Goal: Information Seeking & Learning: Find specific fact

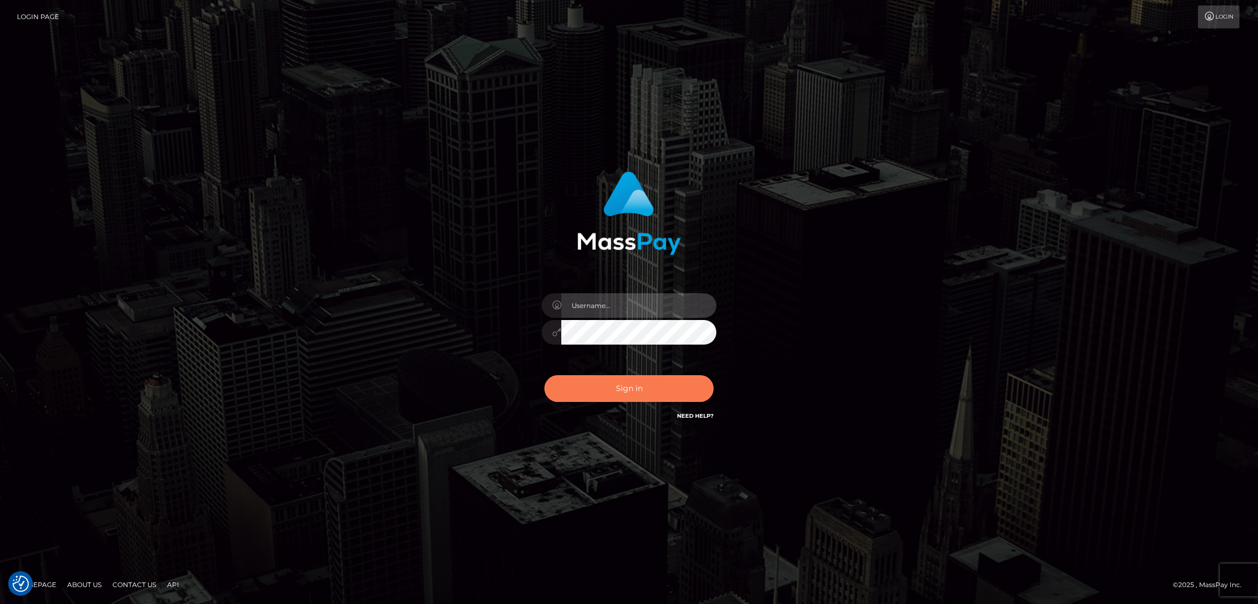
type input "by.es2"
click at [637, 383] on button "Sign in" at bounding box center [628, 388] width 169 height 27
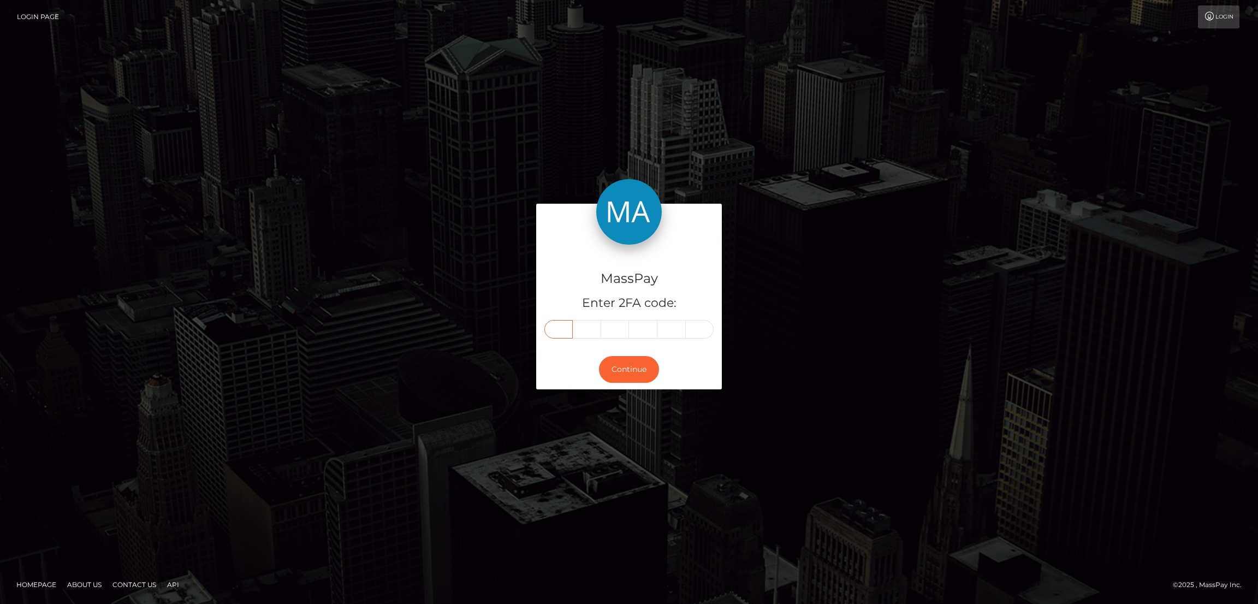
click at [566, 333] on input "text" at bounding box center [558, 329] width 28 height 19
paste input "4"
type input "4"
type input "2"
type input "7"
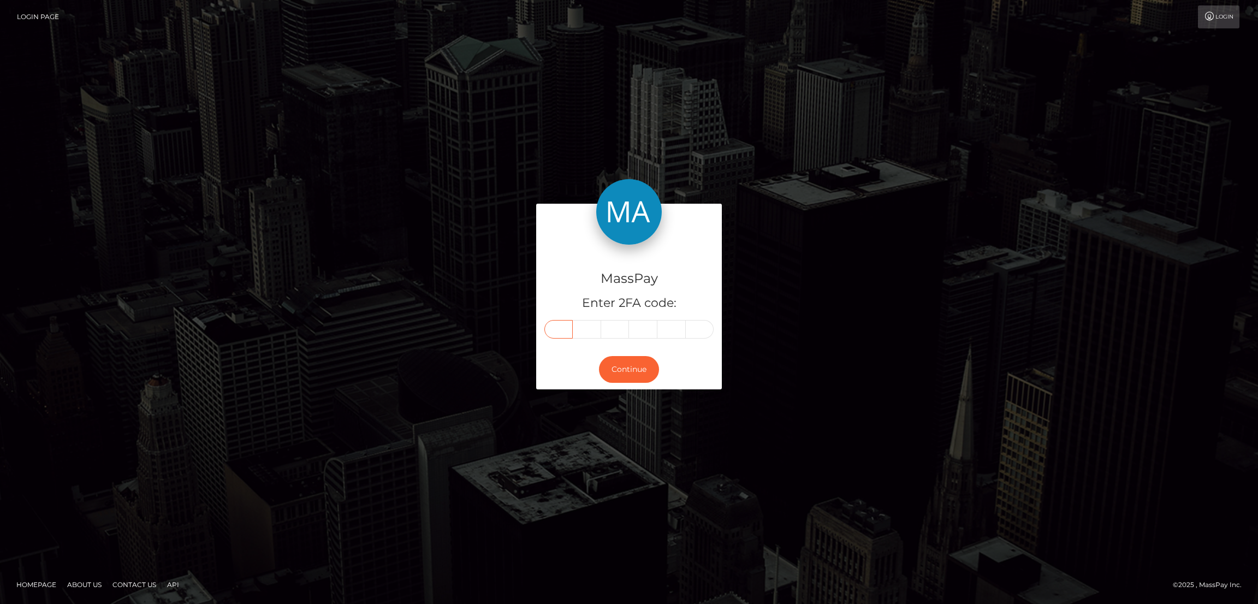
type input "5"
type input "9"
type input "6"
click at [631, 359] on button "Continue" at bounding box center [629, 369] width 60 height 27
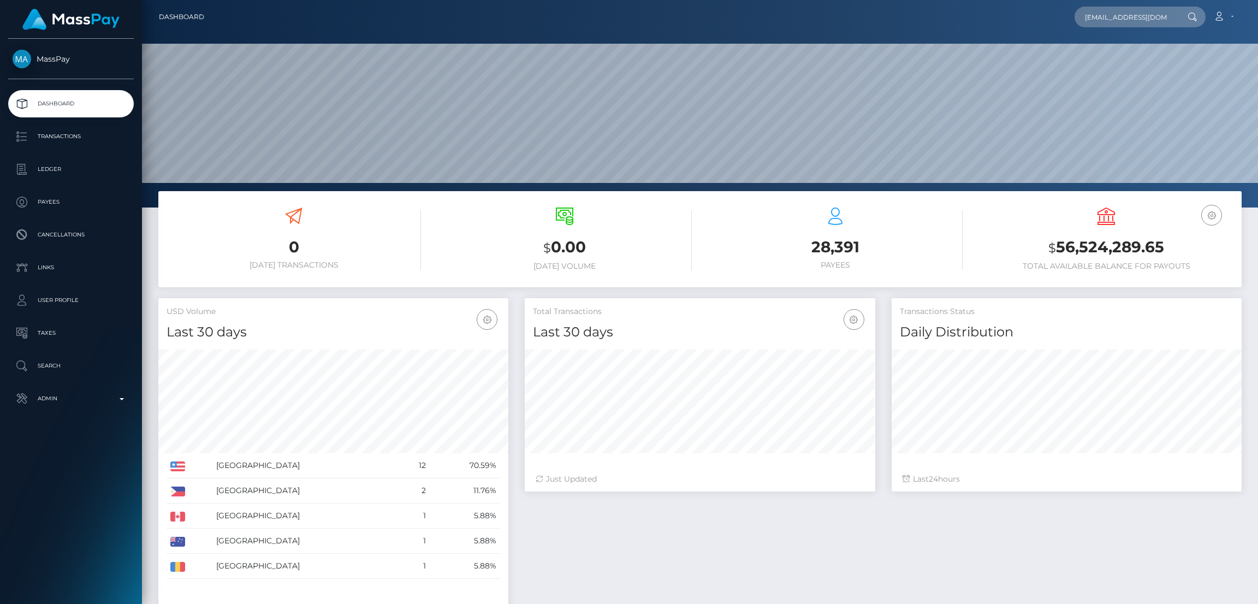
scroll to position [0, 15]
type input "angelapritschow@gmail.com"
click at [1118, 57] on link "Angela Pritschow" at bounding box center [1118, 56] width 87 height 20
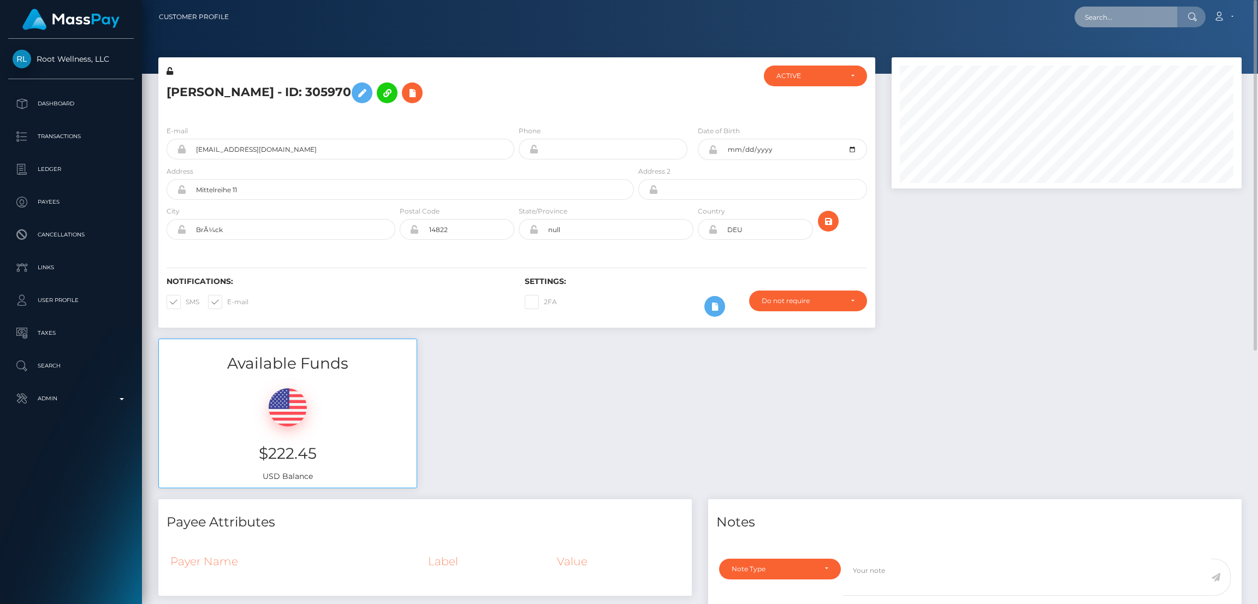
click at [1109, 23] on input "text" at bounding box center [1126, 17] width 103 height 21
paste input "[EMAIL_ADDRESS][DOMAIN_NAME]"
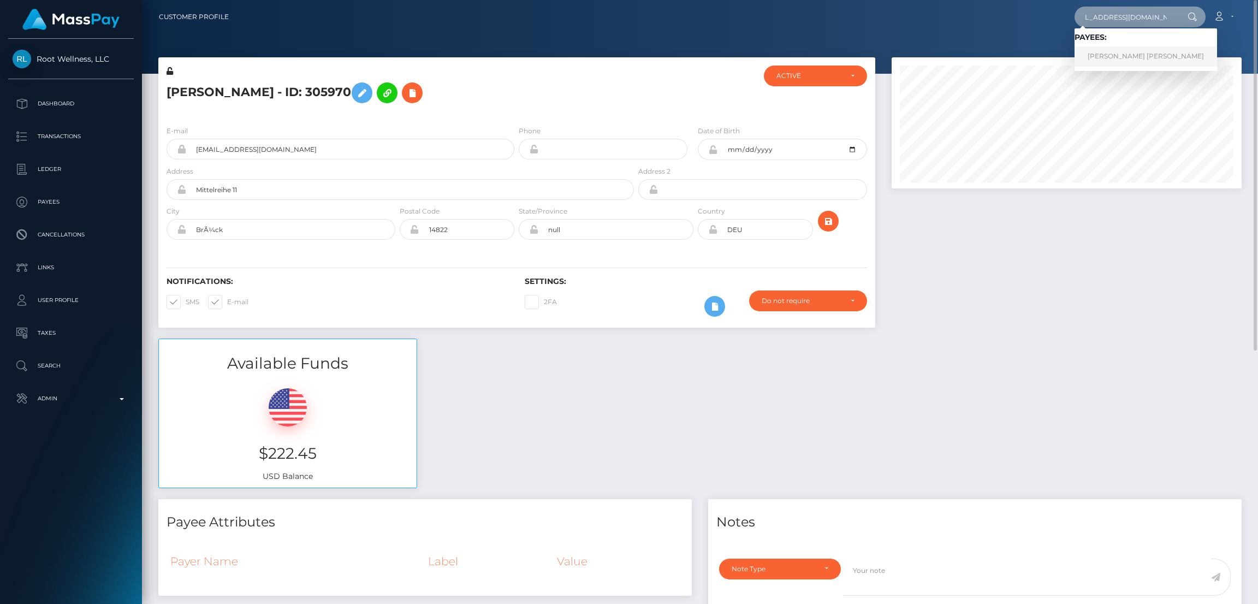
type input "[EMAIL_ADDRESS][DOMAIN_NAME]"
click at [1116, 57] on link "[PERSON_NAME] [PERSON_NAME]" at bounding box center [1146, 56] width 143 height 20
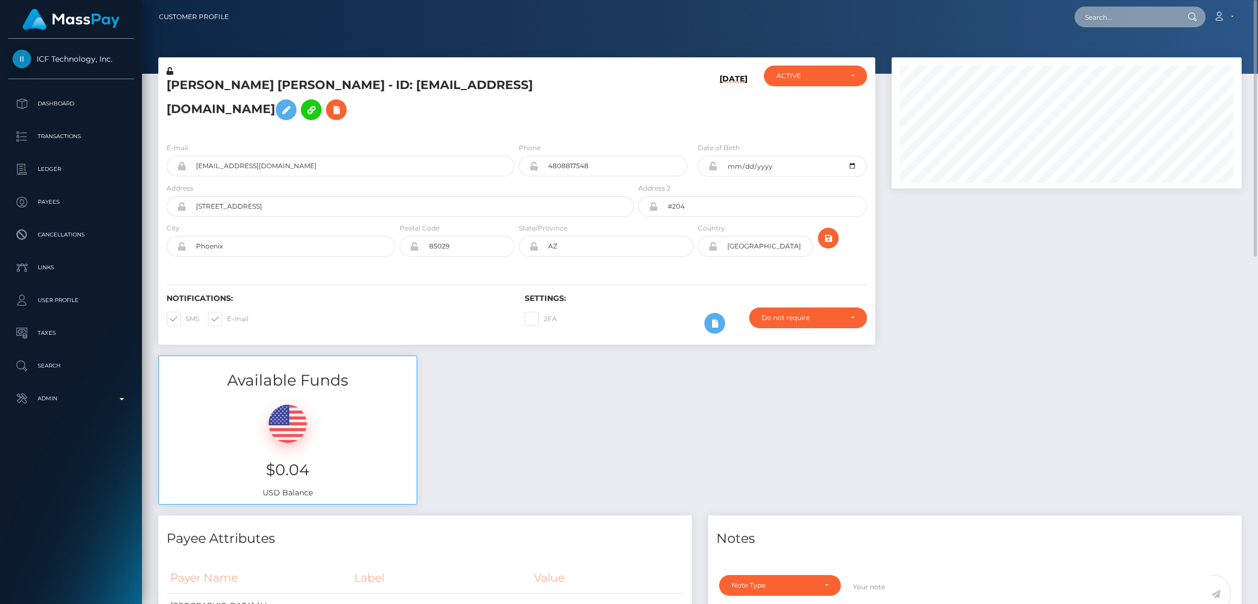
click at [1107, 15] on input "text" at bounding box center [1126, 17] width 103 height 21
paste input "ssg.xoxo.25@gmail.com"
type input "ssg.xoxo.25@gmail.com"
click at [1104, 56] on link "Stephanie Sadie Giles" at bounding box center [1118, 56] width 87 height 20
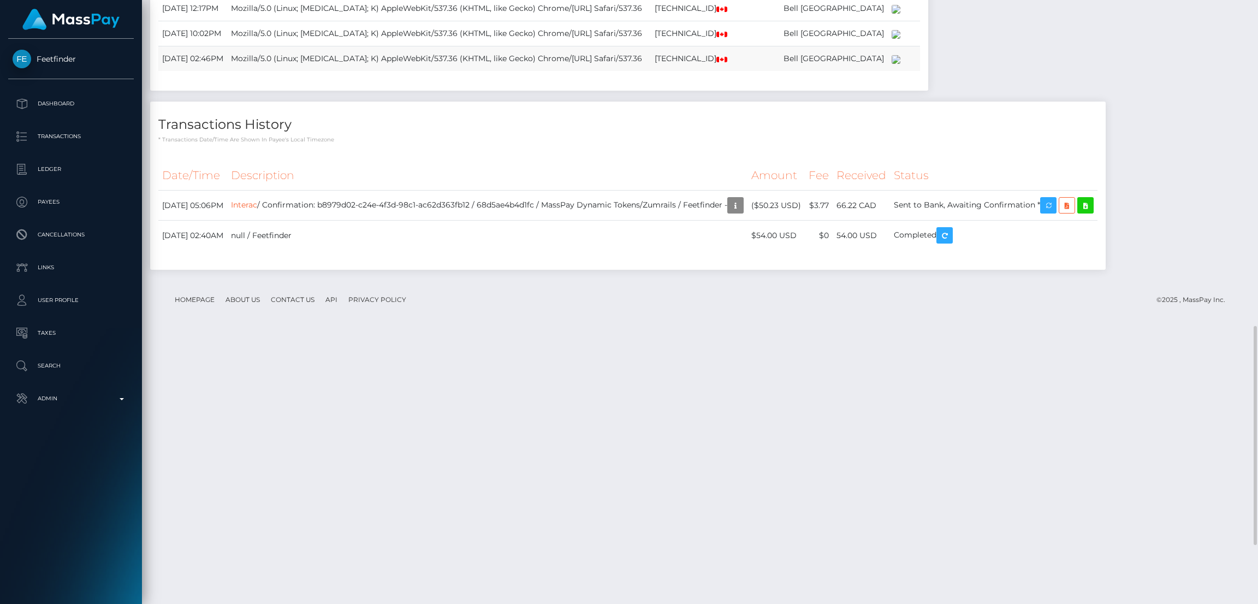
scroll to position [1064, 0]
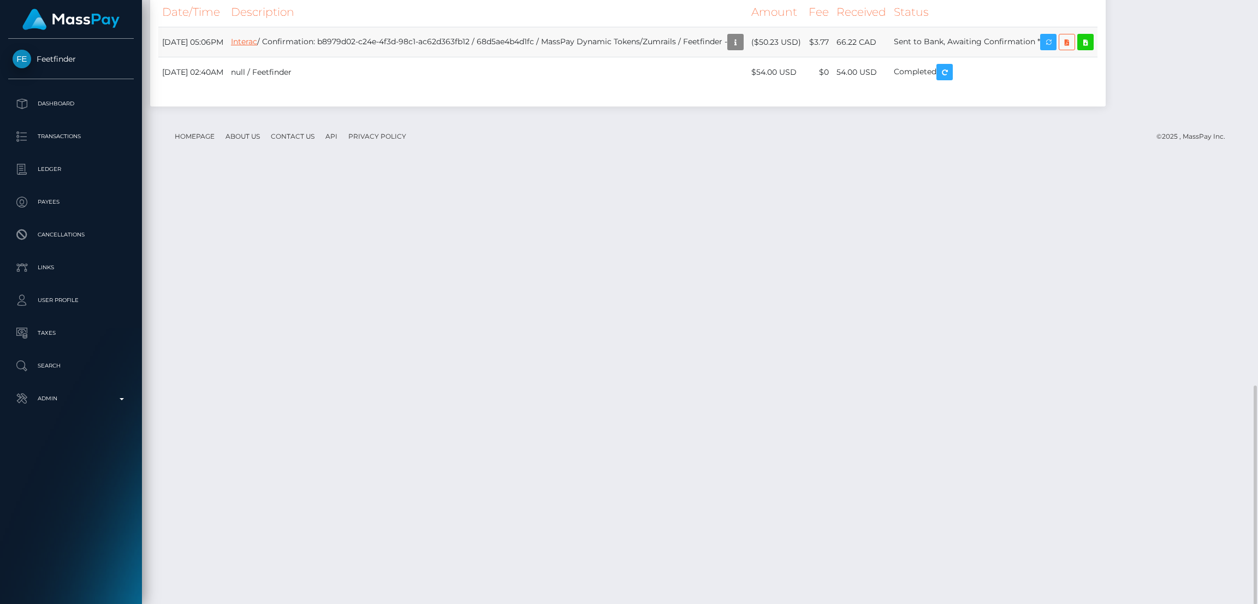
click at [257, 46] on link "Interac" at bounding box center [244, 42] width 26 height 10
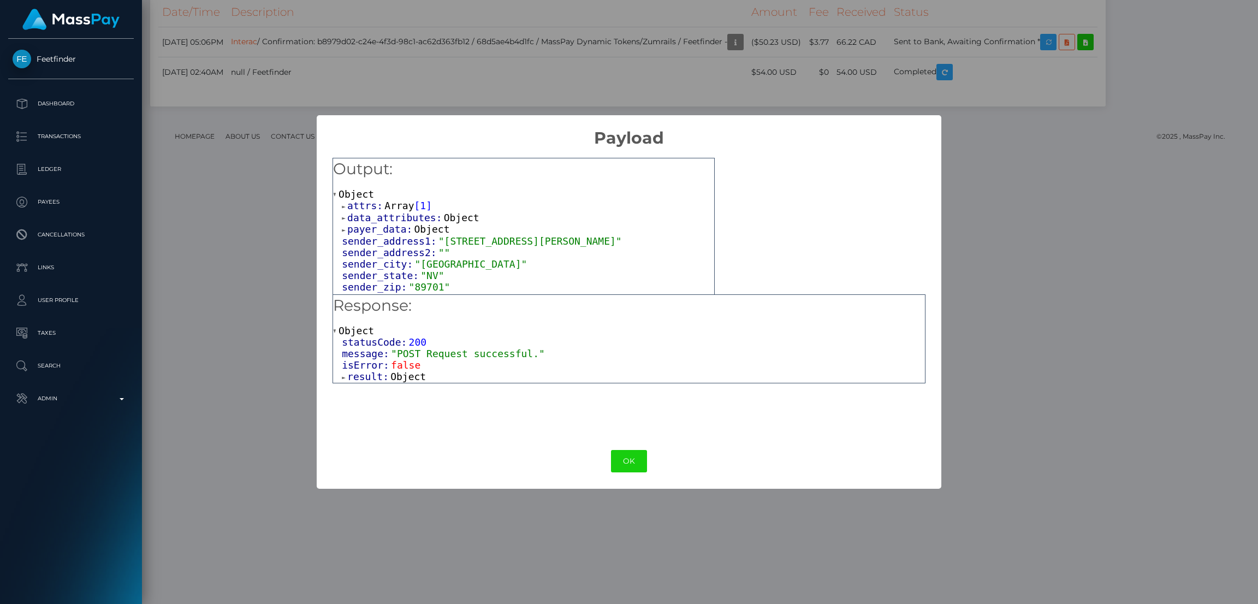
click at [398, 378] on span "Object" at bounding box center [407, 376] width 35 height 11
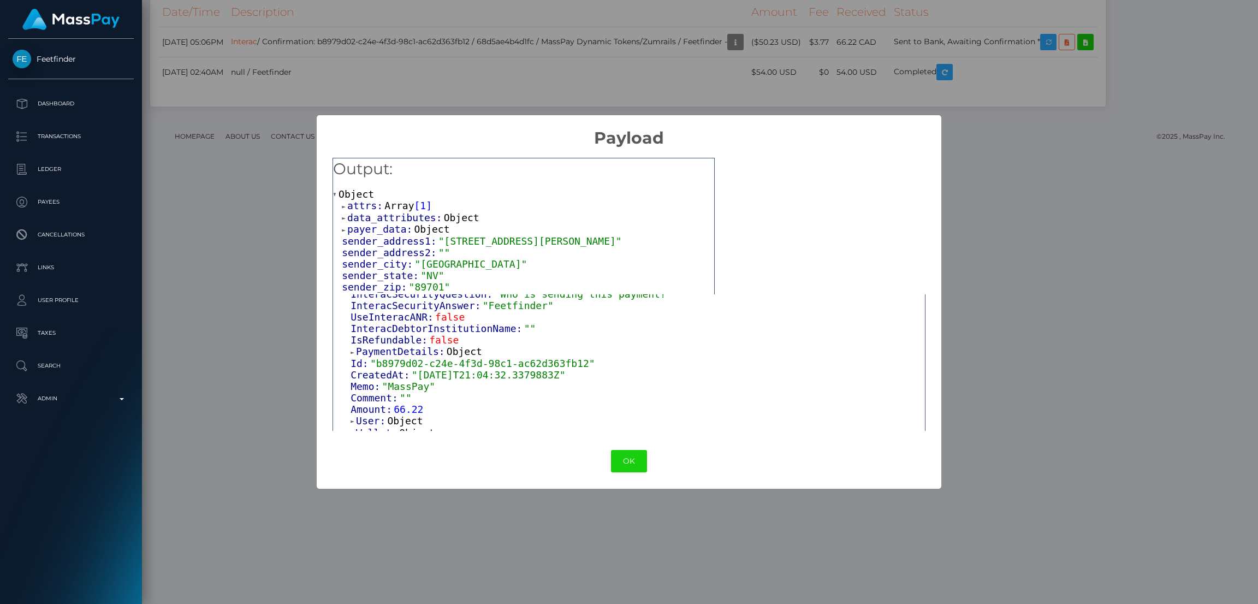
scroll to position [82, 0]
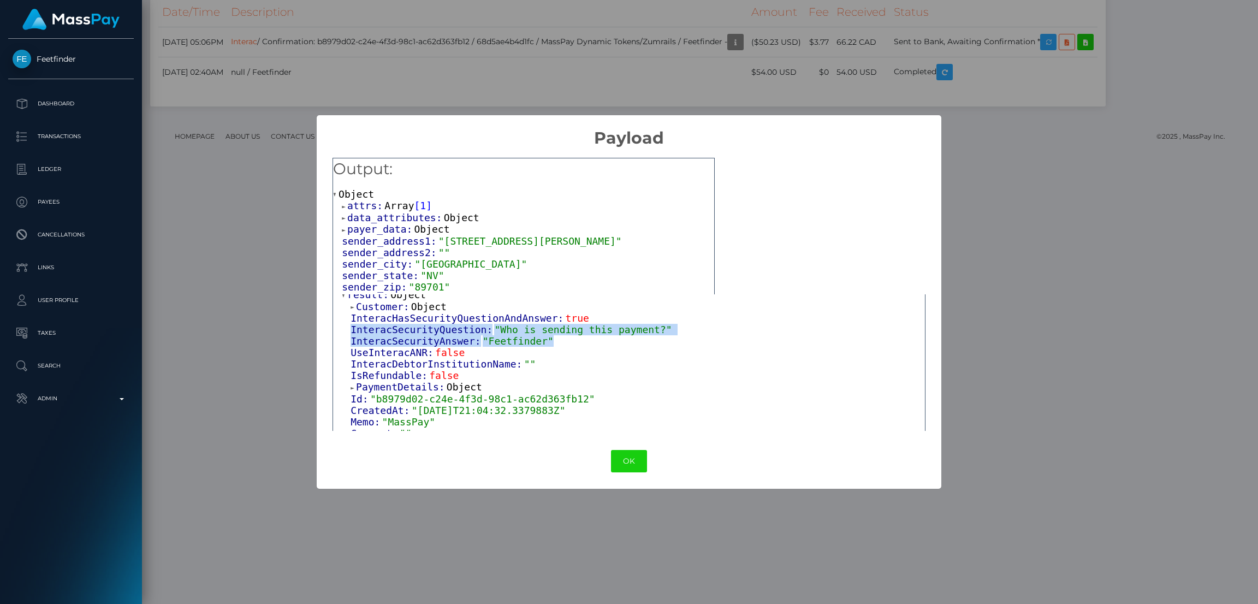
drag, startPoint x: 351, startPoint y: 332, endPoint x: 652, endPoint y: 347, distance: 300.8
click at [652, 347] on div "Customer: Object InteracHasSecurityQuestionAndAnswer: true InteracSecurityQuest…" at bounding box center [633, 434] width 583 height 266
copy div "InteracSecurityQuestion: "Who is sending this payment?" InteracSecurityAnswer: …"
click at [635, 461] on button "OK" at bounding box center [629, 461] width 36 height 22
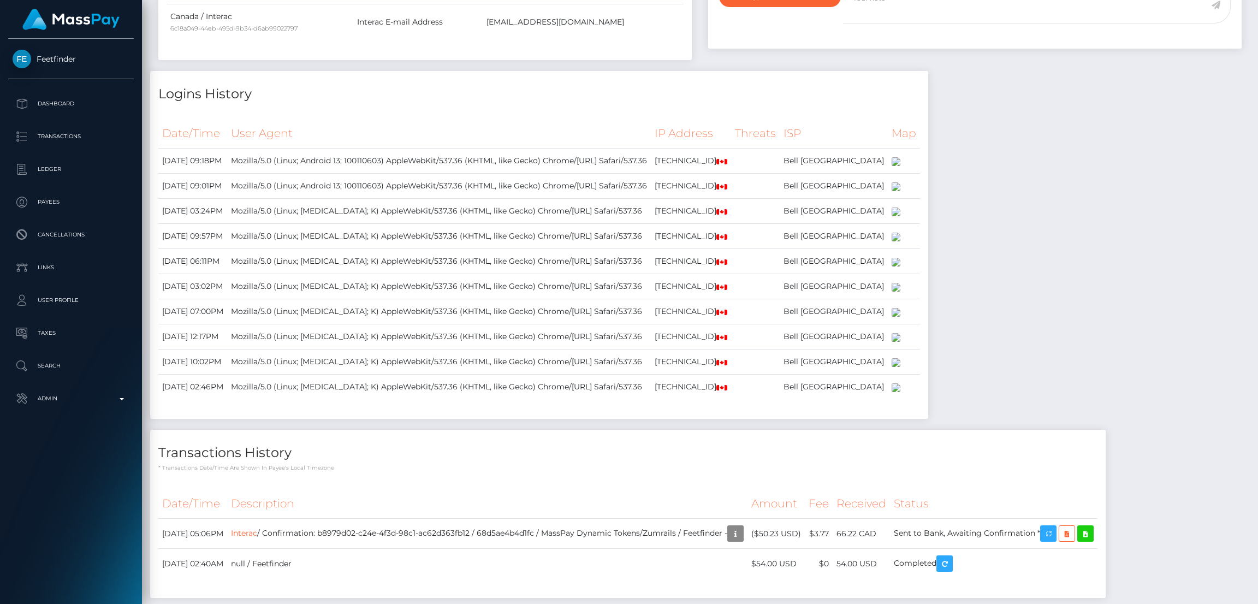
scroll to position [0, 0]
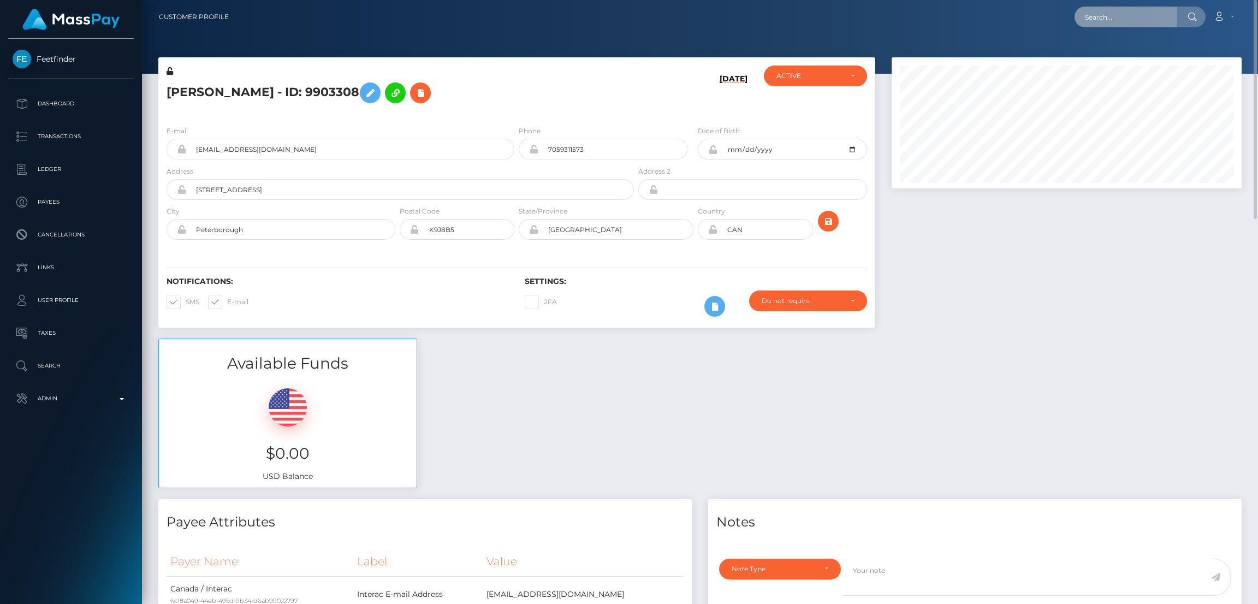
click at [1116, 21] on input "text" at bounding box center [1126, 17] width 103 height 21
paste input "peachypawgxxx@gmail.com"
type input "peachypawgxxx@gmail.com"
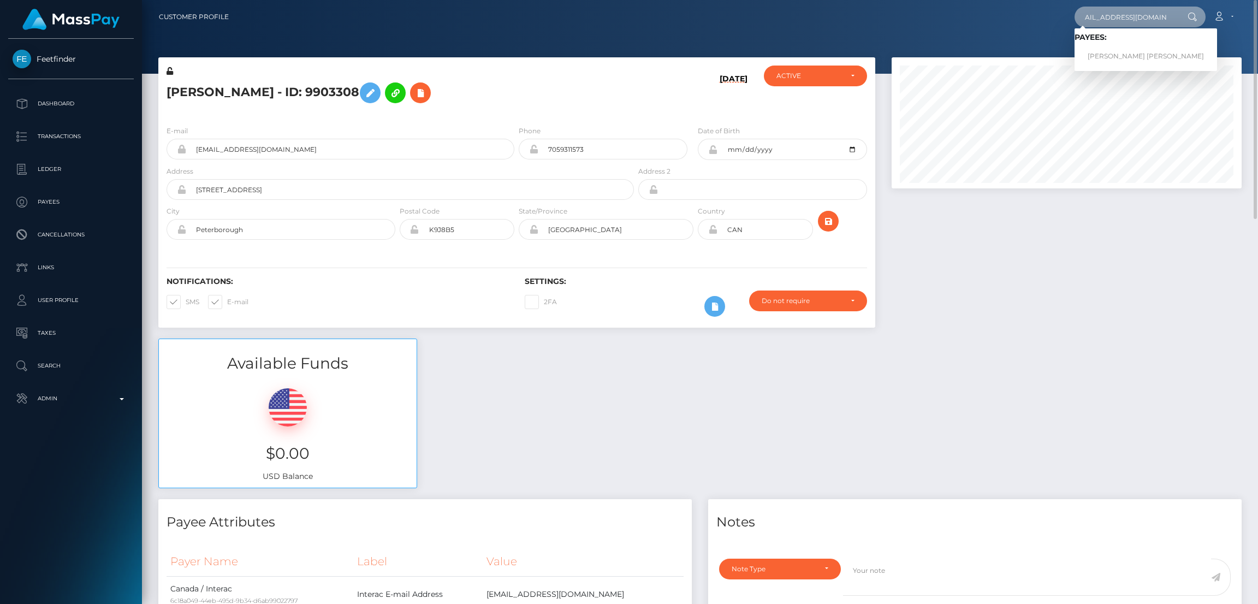
scroll to position [0, 0]
click at [1109, 52] on link "MEGAN ELIZABETH SPEER" at bounding box center [1146, 56] width 143 height 20
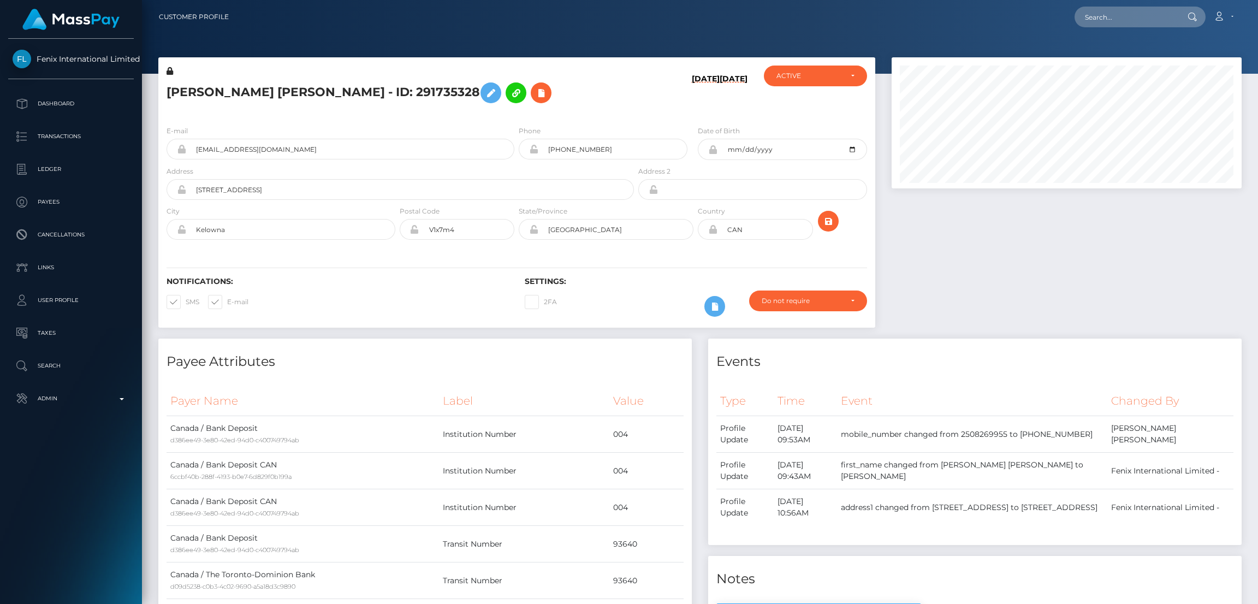
scroll to position [131, 350]
click at [256, 85] on h5 "MEGAN ELIZABETH SPEER - ID: 291735328" at bounding box center [397, 93] width 461 height 32
click at [257, 86] on h5 "MEGAN ELIZABETH SPEER - ID: 291735328" at bounding box center [397, 93] width 461 height 32
drag, startPoint x: 257, startPoint y: 86, endPoint x: 207, endPoint y: 106, distance: 53.4
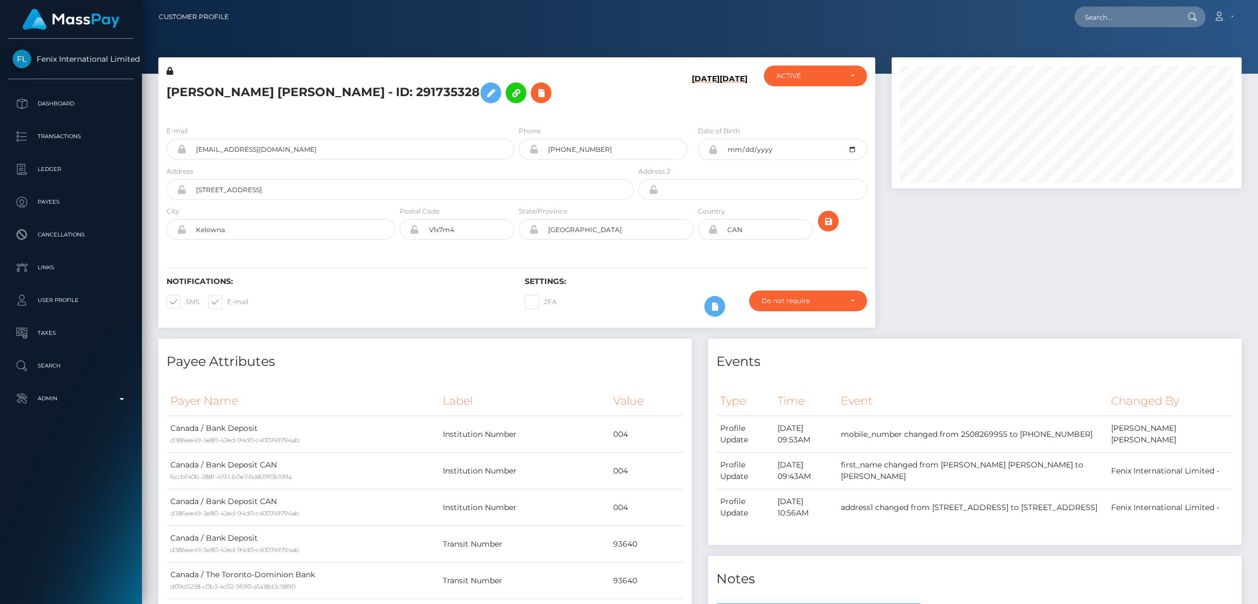
click at [208, 106] on h5 "MEGAN ELIZABETH SPEER - ID: 291735328" at bounding box center [397, 93] width 461 height 32
click at [204, 88] on h5 "MEGAN ELIZABETH SPEER - ID: 291735328" at bounding box center [397, 93] width 461 height 32
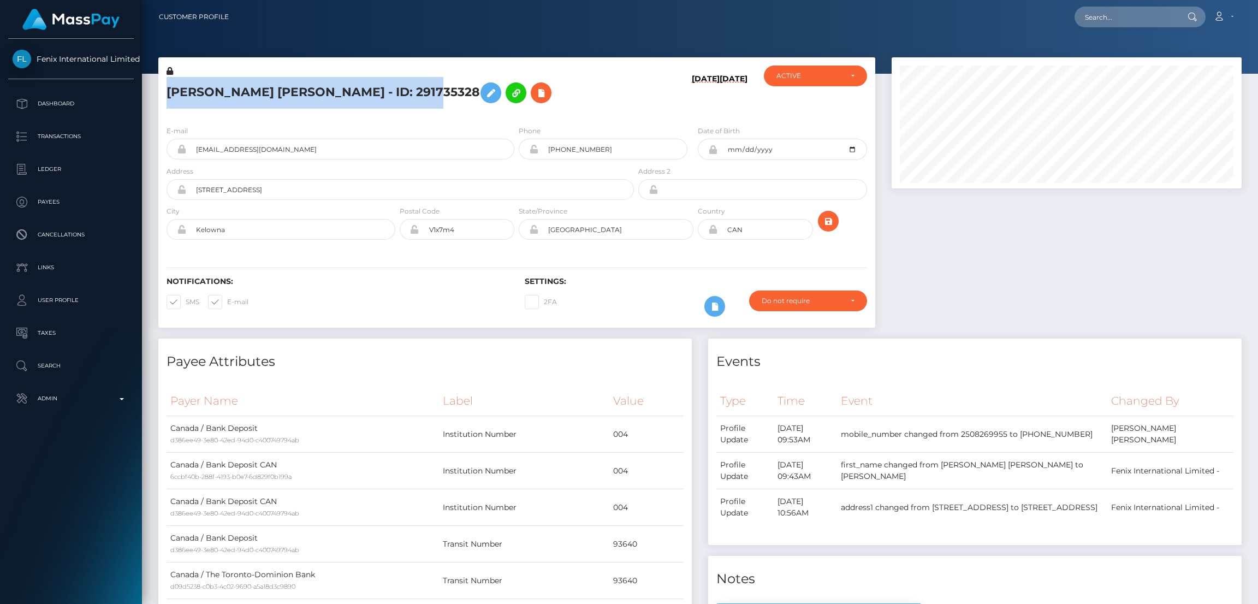
click at [204, 88] on h5 "MEGAN ELIZABETH SPEER - ID: 291735328" at bounding box center [397, 93] width 461 height 32
copy h5 "MEGAN ELIZABETH SPEER - ID: 291735328"
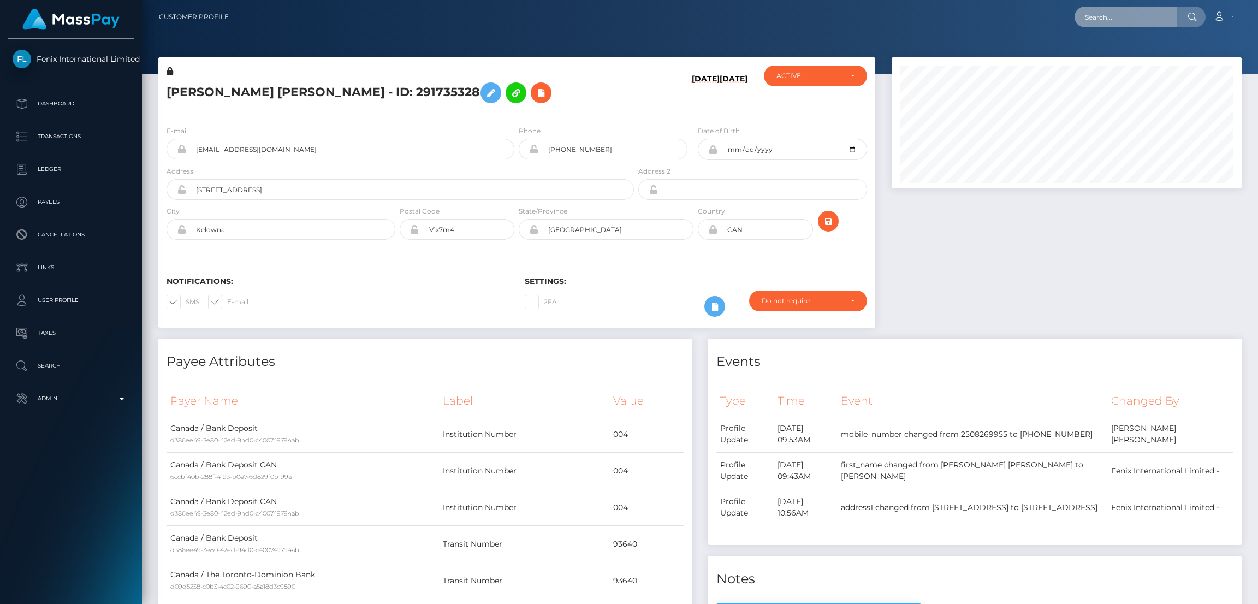
click at [1106, 20] on input "text" at bounding box center [1126, 17] width 103 height 21
paste input "[EMAIL_ADDRESS][DOMAIN_NAME]"
type input "[EMAIL_ADDRESS][DOMAIN_NAME]"
click at [1129, 57] on link "[PERSON_NAME]" at bounding box center [1118, 56] width 87 height 20
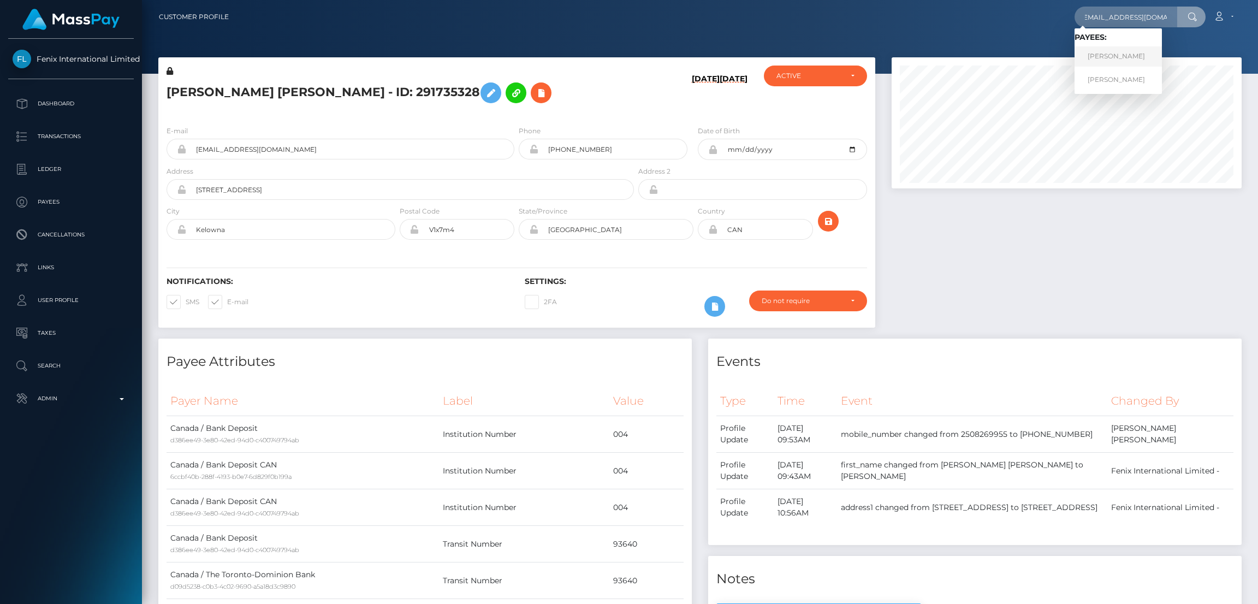
scroll to position [0, 0]
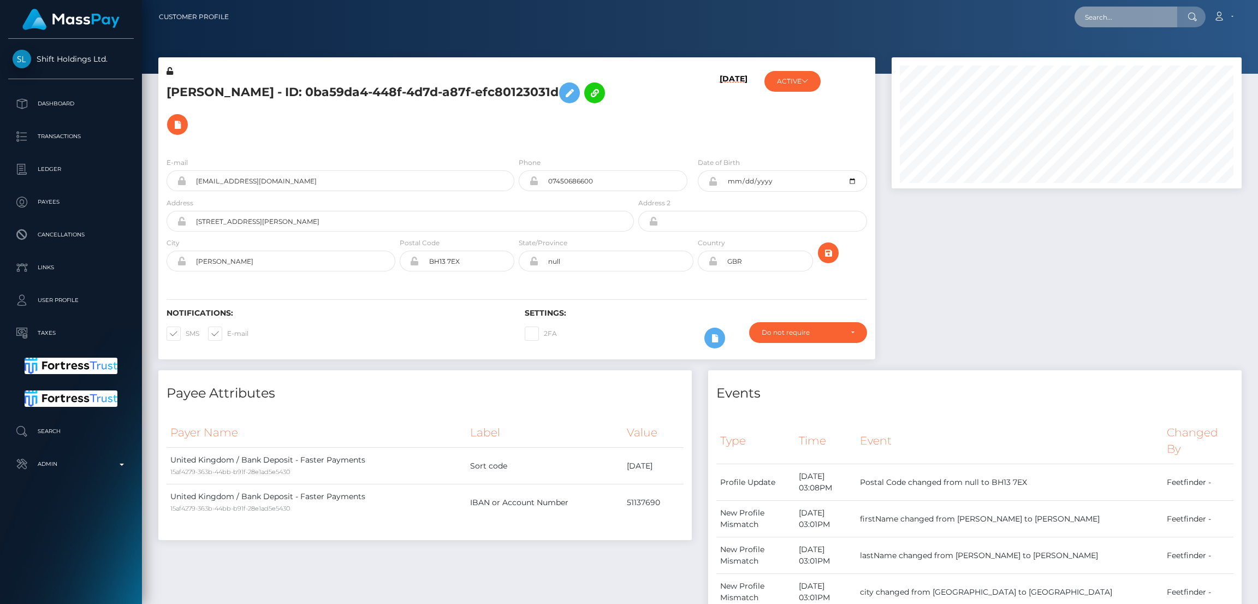
click at [1115, 16] on input "text" at bounding box center [1126, 17] width 103 height 21
paste input "[EMAIL_ADDRESS][DOMAIN_NAME]"
type input "[EMAIL_ADDRESS][DOMAIN_NAME]"
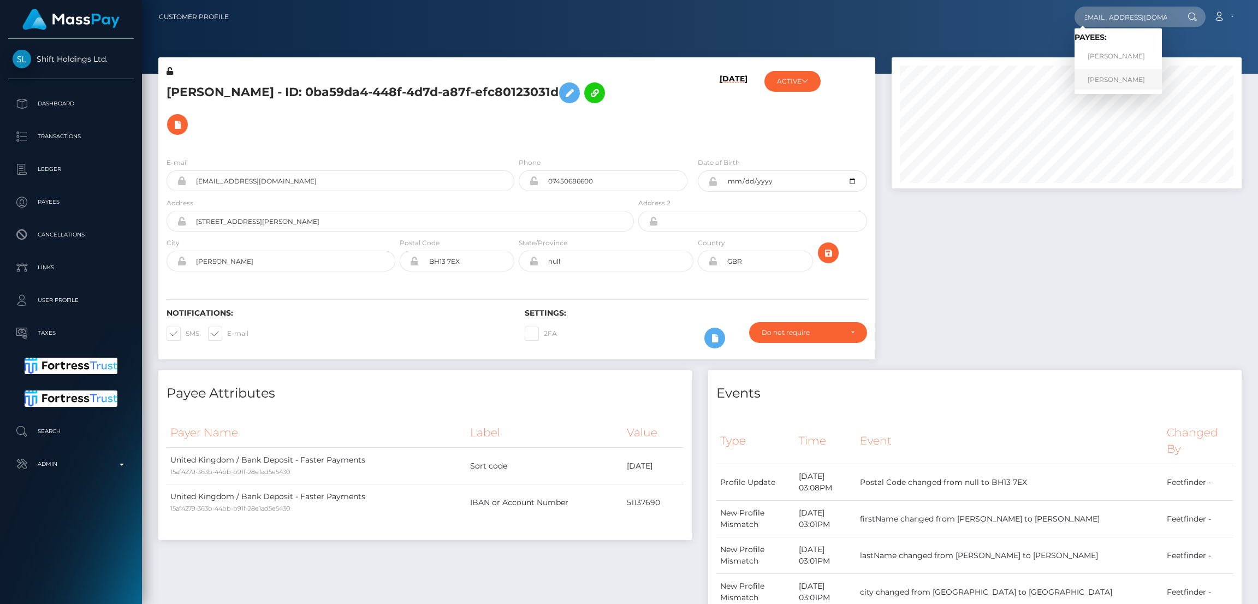
click at [1112, 80] on link "LUIS ALEXANDER GOMEZ" at bounding box center [1118, 79] width 87 height 20
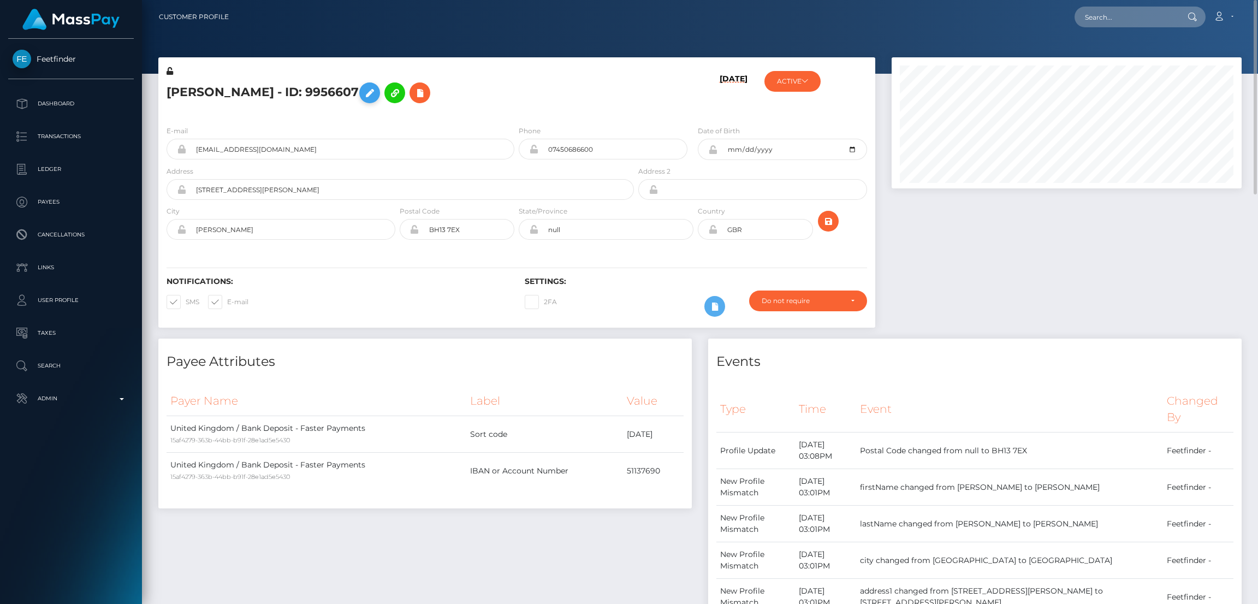
click at [376, 96] on icon at bounding box center [369, 93] width 13 height 14
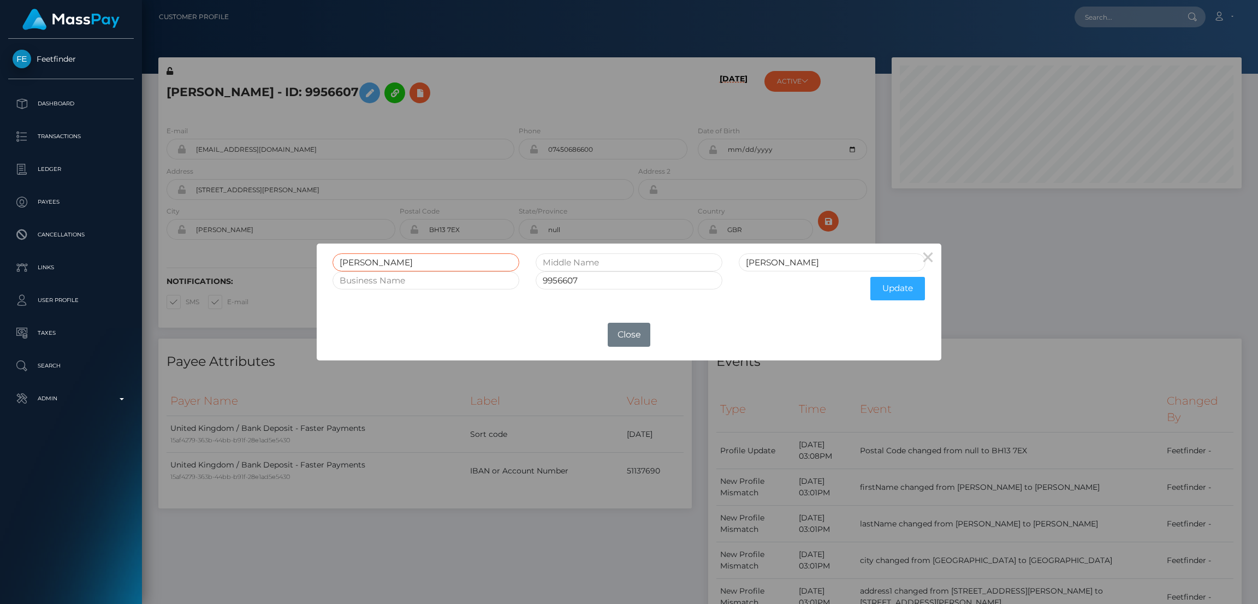
click at [353, 259] on input "[PERSON_NAME]" at bounding box center [426, 262] width 187 height 18
click at [353, 258] on input "[PERSON_NAME]" at bounding box center [426, 262] width 187 height 18
drag, startPoint x: 353, startPoint y: 258, endPoint x: 435, endPoint y: 121, distance: 159.7
click at [435, 121] on div "× [PERSON_NAME] 9956607 Update OK No Close" at bounding box center [629, 302] width 1258 height 604
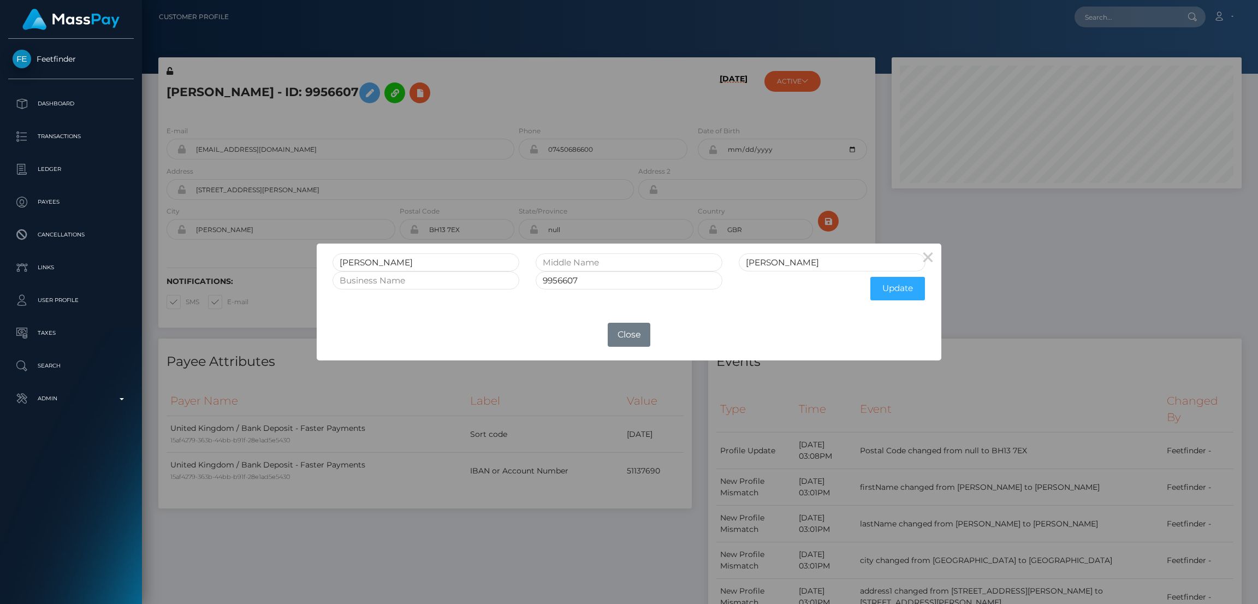
click at [1093, 20] on div "× LUIS ALEXANDER GOMEZ 9956607 Update OK No Close" at bounding box center [629, 302] width 1258 height 604
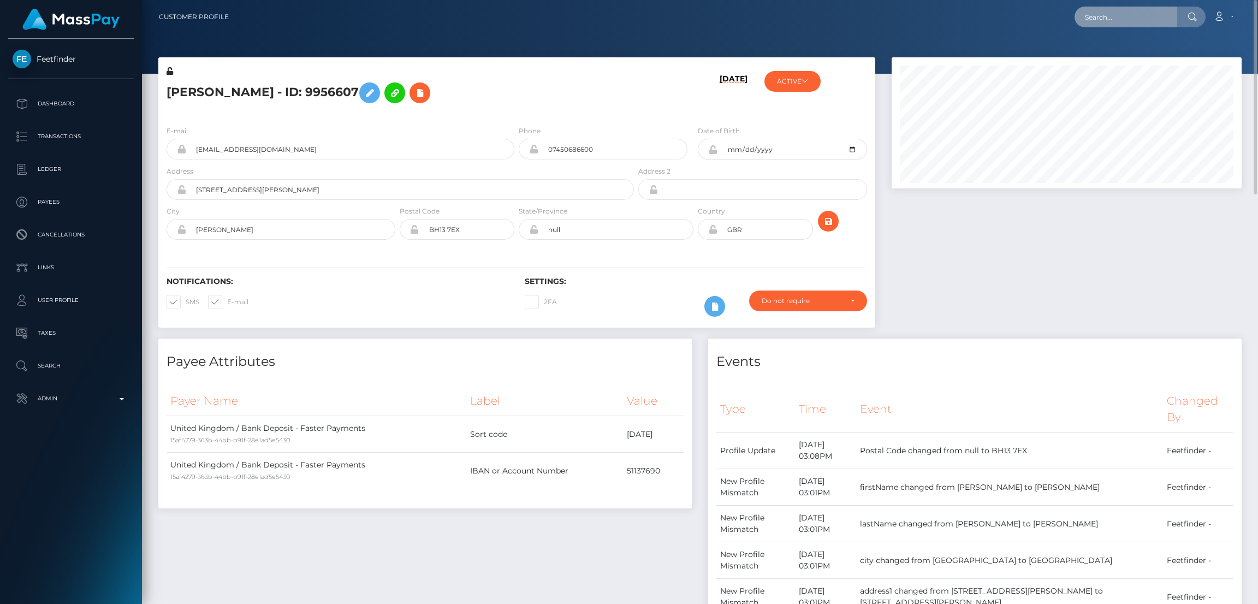
click at [1094, 20] on input "text" at bounding box center [1126, 17] width 103 height 21
paste input "[EMAIL_ADDRESS][DOMAIN_NAME]"
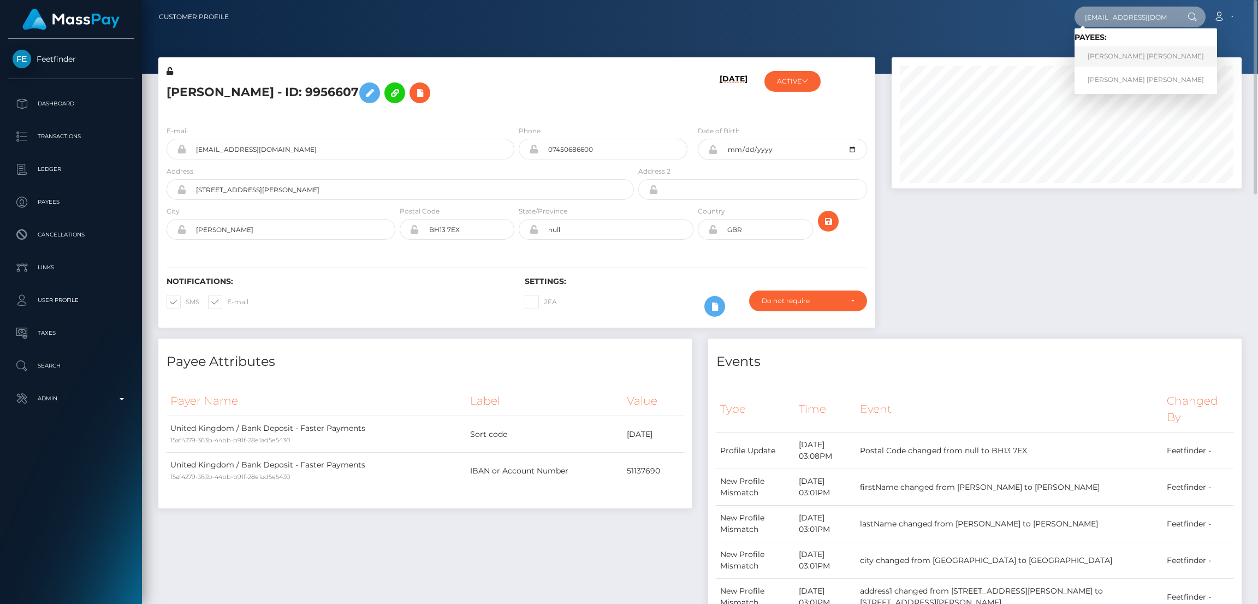
type input "[EMAIL_ADDRESS][DOMAIN_NAME]"
click at [1121, 60] on link "JOSEPHINE LYRA OUGH" at bounding box center [1146, 56] width 143 height 20
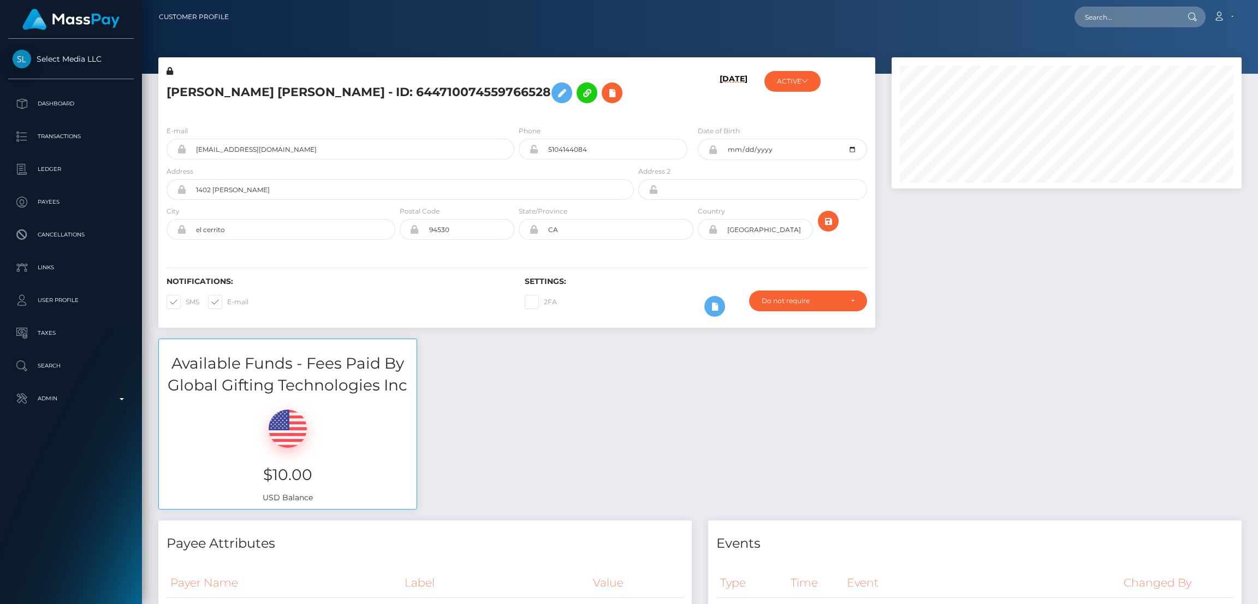
scroll to position [131, 350]
click at [1090, 17] on input "text" at bounding box center [1126, 17] width 103 height 21
paste input "[EMAIL_ADDRESS][DOMAIN_NAME]"
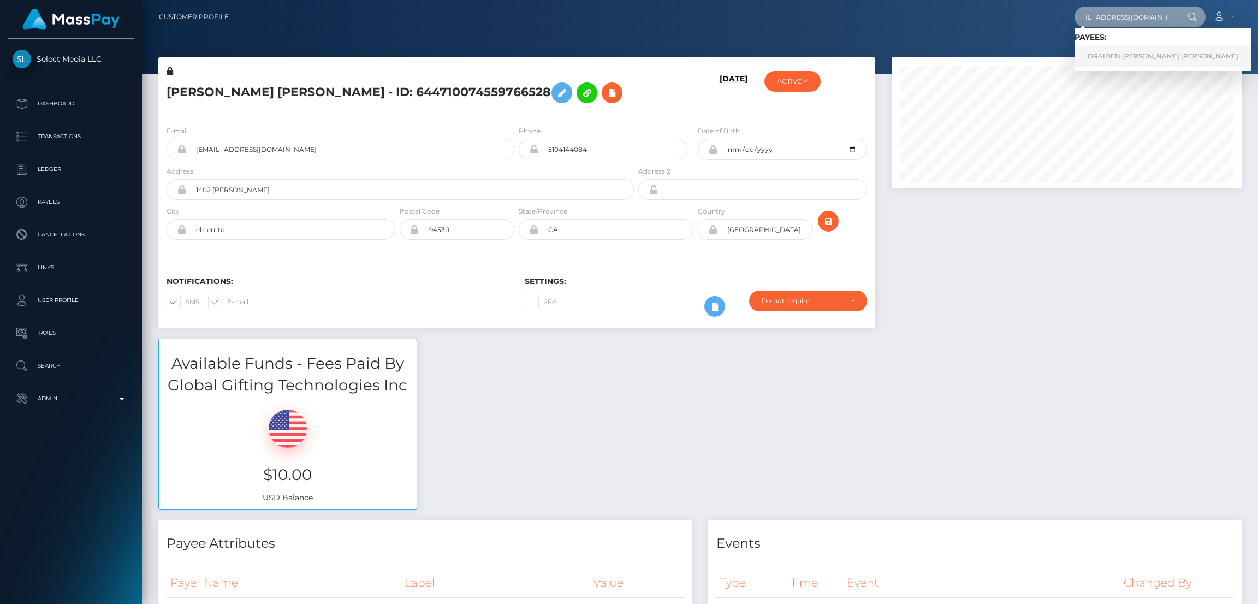
type input "[EMAIL_ADDRESS][DOMAIN_NAME]"
click at [1110, 55] on link "DRAIDEN OBODAI SAI VEGA" at bounding box center [1163, 56] width 177 height 20
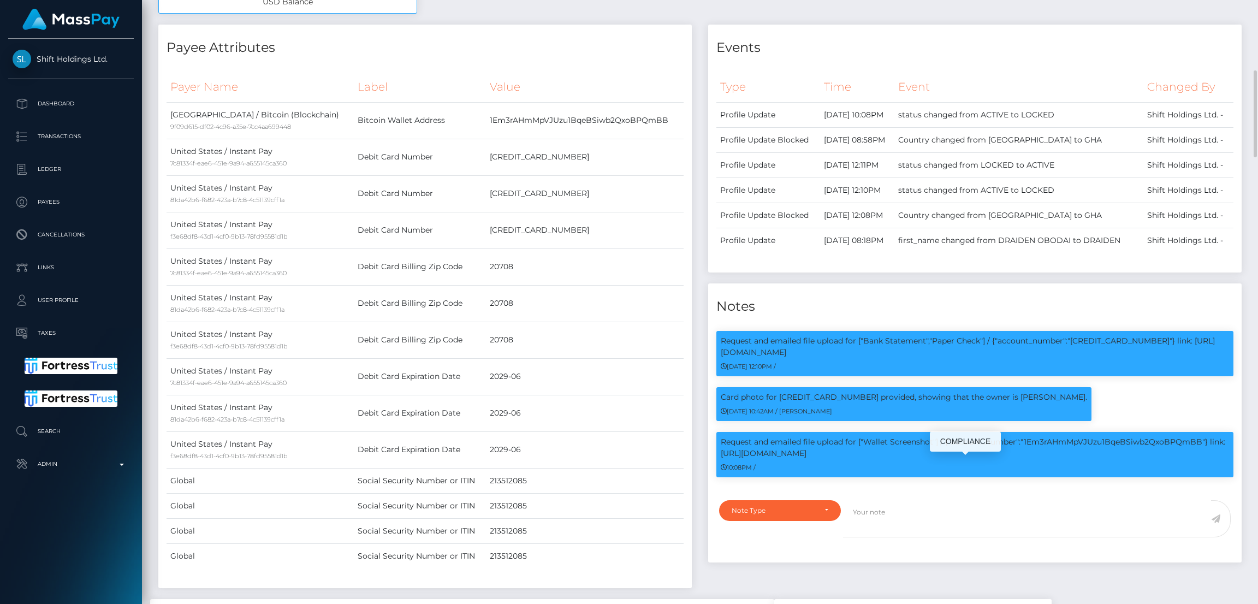
scroll to position [131, 350]
click at [874, 459] on p "Request and emailed file upload for ["Wallet Screenshot"] / {"account_number":"…" at bounding box center [975, 447] width 508 height 23
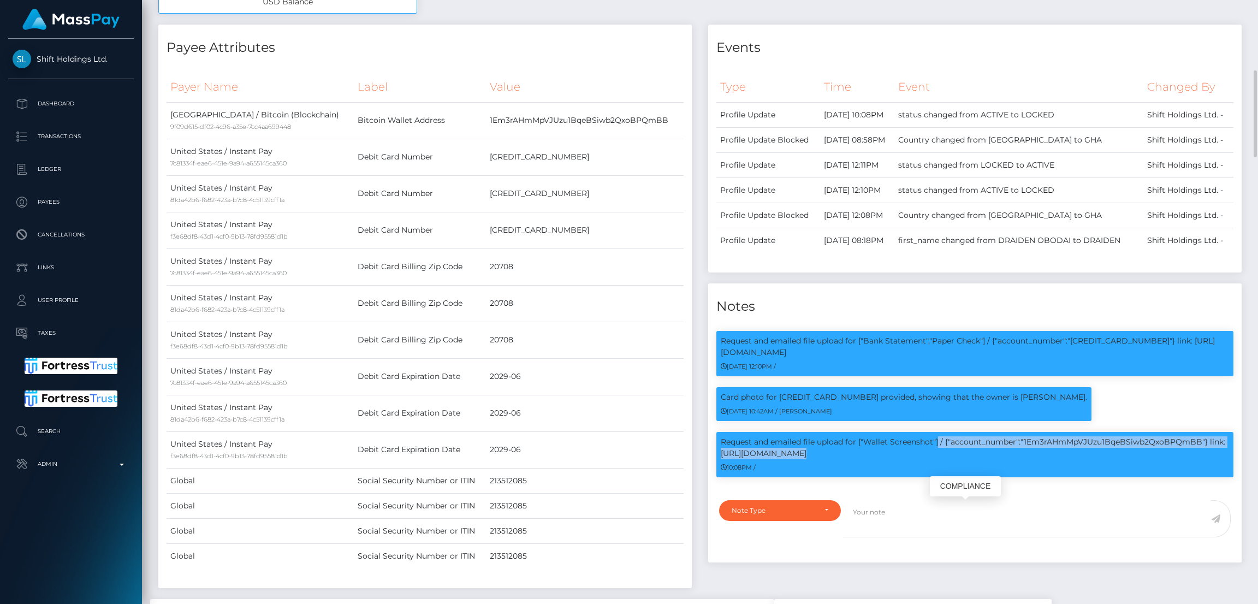
click at [874, 459] on p "Request and emailed file upload for ["Wallet Screenshot"] / {"account_number":"…" at bounding box center [975, 447] width 508 height 23
click at [889, 459] on p "Request and emailed file upload for ["Wallet Screenshot"] / {"account_number":"…" at bounding box center [975, 447] width 508 height 23
drag, startPoint x: 866, startPoint y: 507, endPoint x: 933, endPoint y: 508, distance: 67.2
click at [933, 459] on p "Request and emailed file upload for ["Wallet Screenshot"] / {"account_number":"…" at bounding box center [975, 447] width 508 height 23
copy p "Wallet Screenshot"
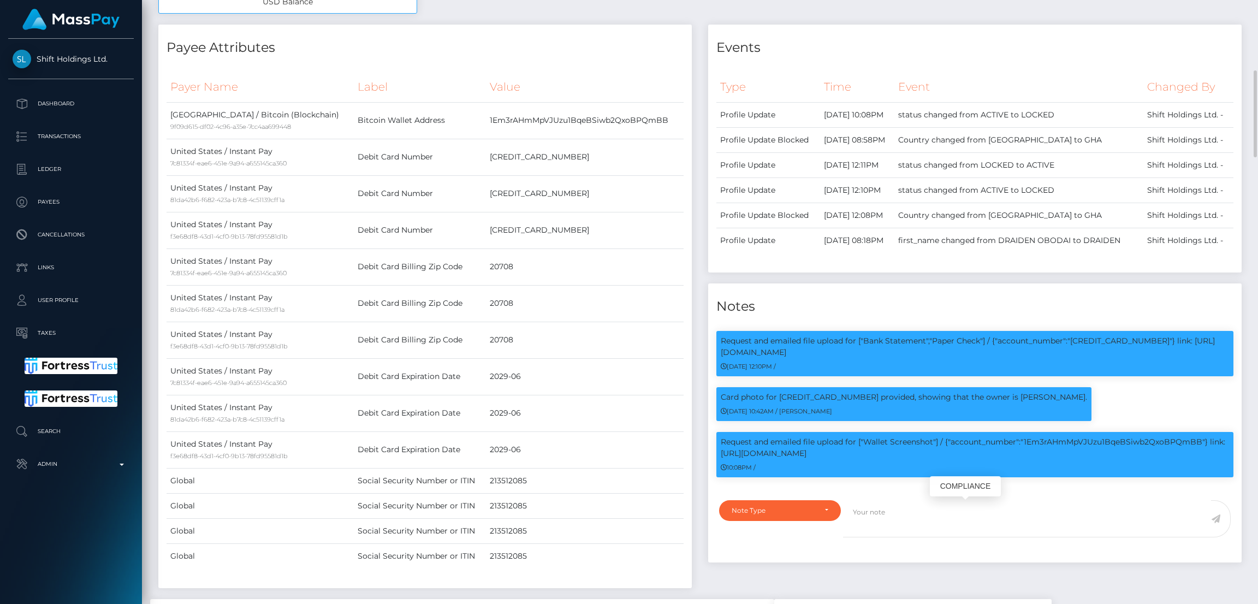
click at [1073, 459] on p "Request and emailed file upload for ["Wallet Screenshot"] / {"account_number":"…" at bounding box center [975, 447] width 508 height 23
copy p "1Em3rAHmMpVJUzu1BqeBSiwb2QxoBPQmBB"
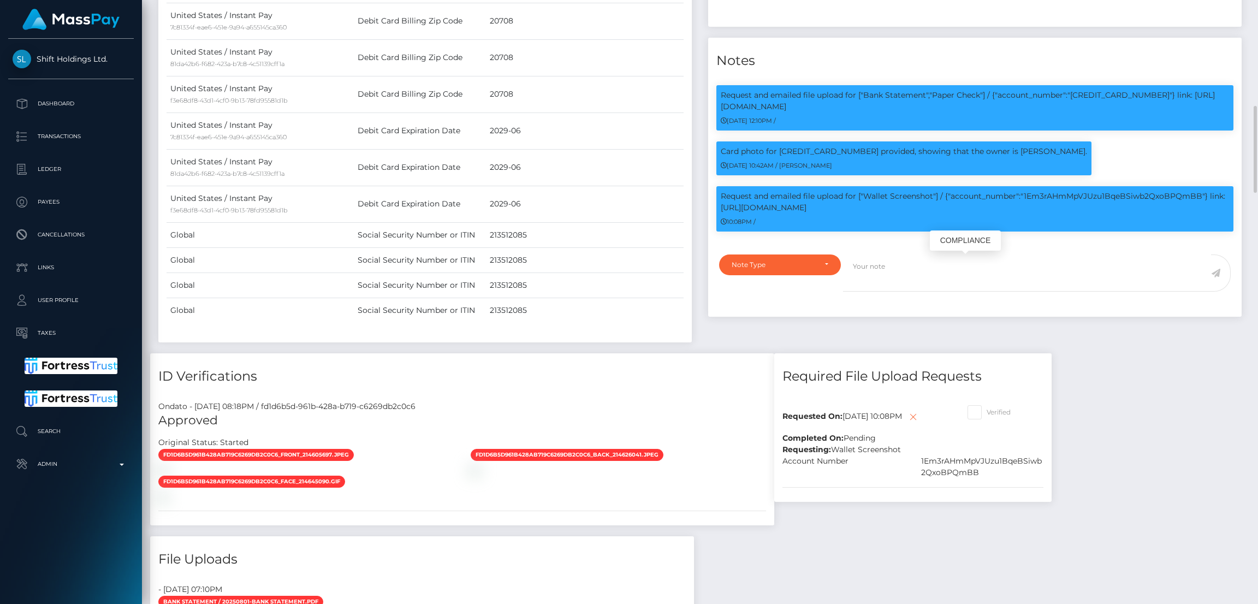
click at [766, 214] on p "Request and emailed file upload for ["Wallet Screenshot"] / {"account_number":"…" at bounding box center [975, 202] width 508 height 23
drag, startPoint x: 766, startPoint y: 271, endPoint x: 748, endPoint y: 289, distance: 25.9
click at [748, 226] on small "10:08PM /" at bounding box center [738, 222] width 35 height 8
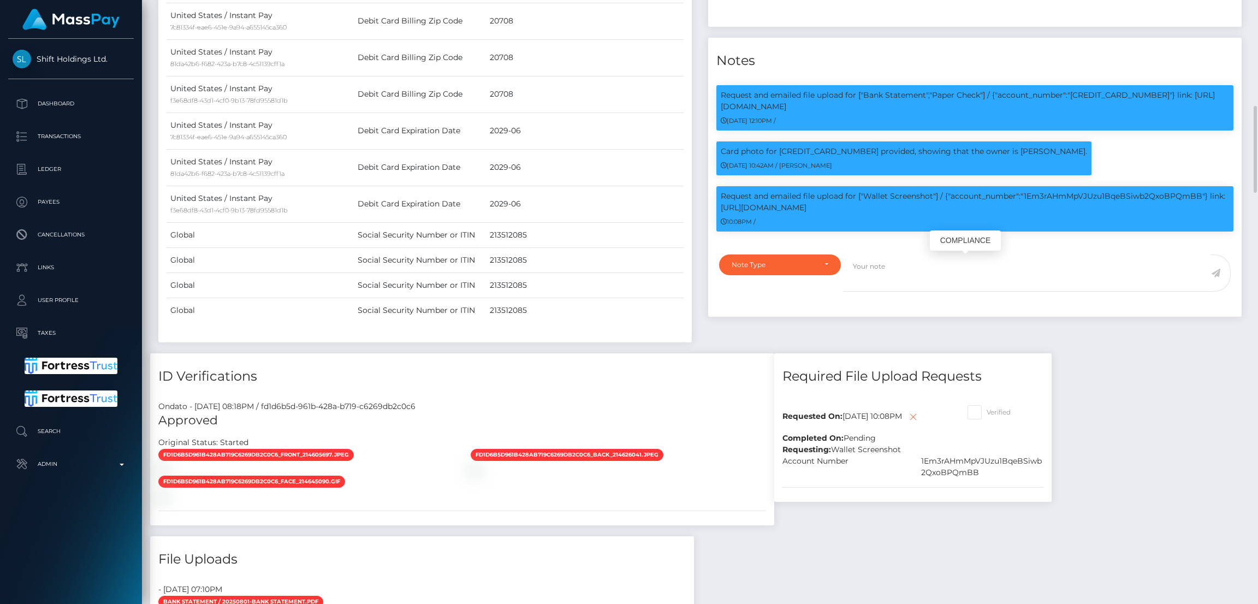
drag, startPoint x: 825, startPoint y: 275, endPoint x: 1211, endPoint y: 265, distance: 386.2
click at [1211, 214] on p "Request and emailed file upload for ["Wallet Screenshot"] / {"account_number":"…" at bounding box center [975, 202] width 508 height 23
copy p "link: https://l.maspay.io/6k2qm"
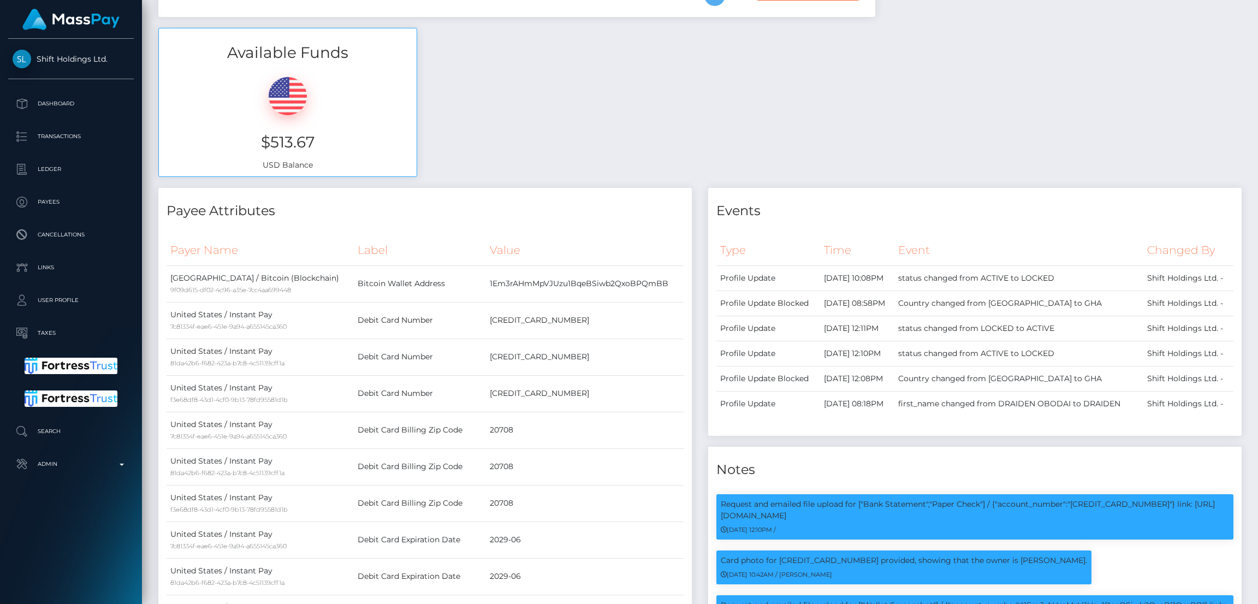
scroll to position [0, 0]
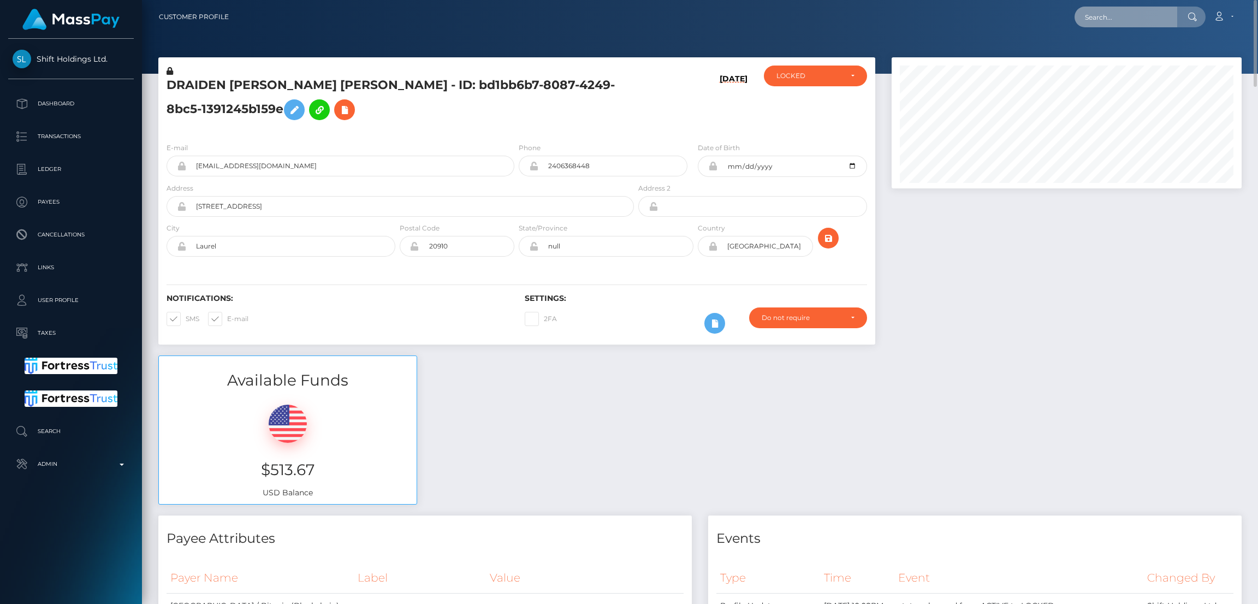
click at [1093, 11] on input "text" at bounding box center [1126, 17] width 103 height 21
paste input "x.nix.ads@gmail.com"
type input "x.nix.ads@gmail.com"
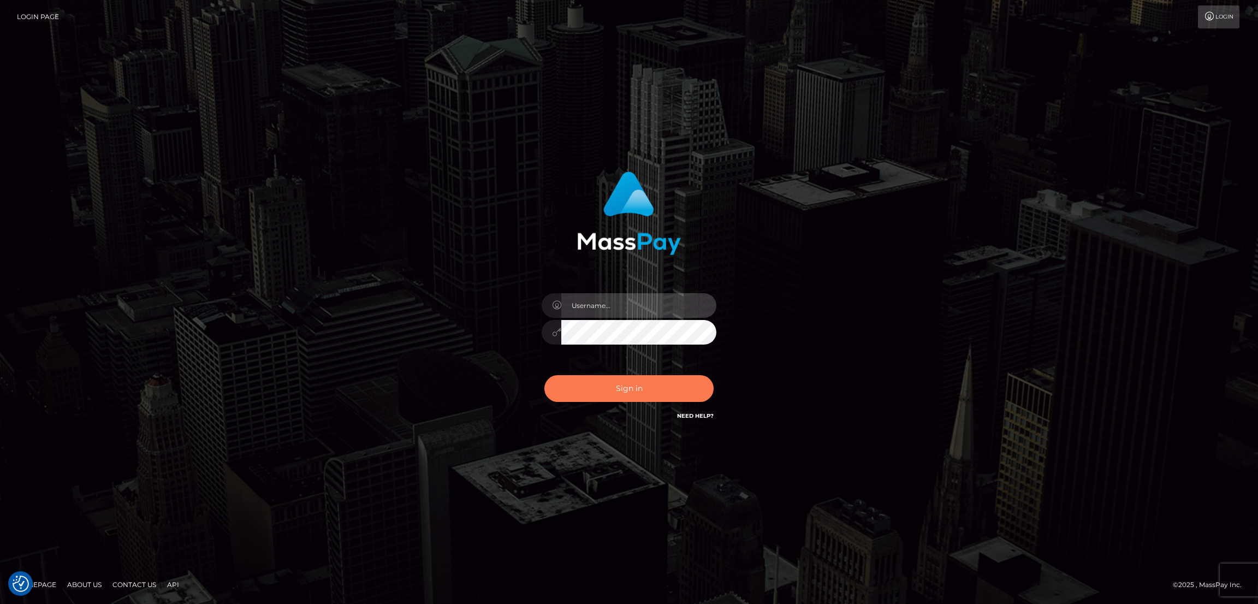
type input "by.es2"
click at [606, 390] on button "Sign in" at bounding box center [628, 388] width 169 height 27
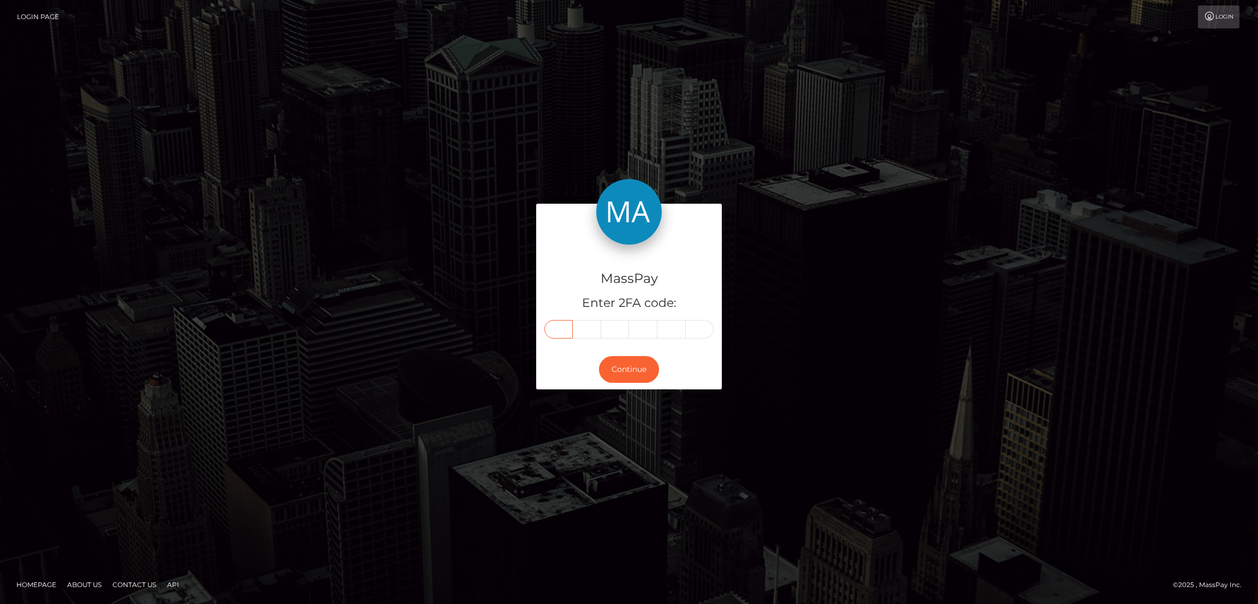
click at [551, 322] on input "text" at bounding box center [558, 329] width 28 height 19
paste input "9"
type input "9"
type input "1"
type input "4"
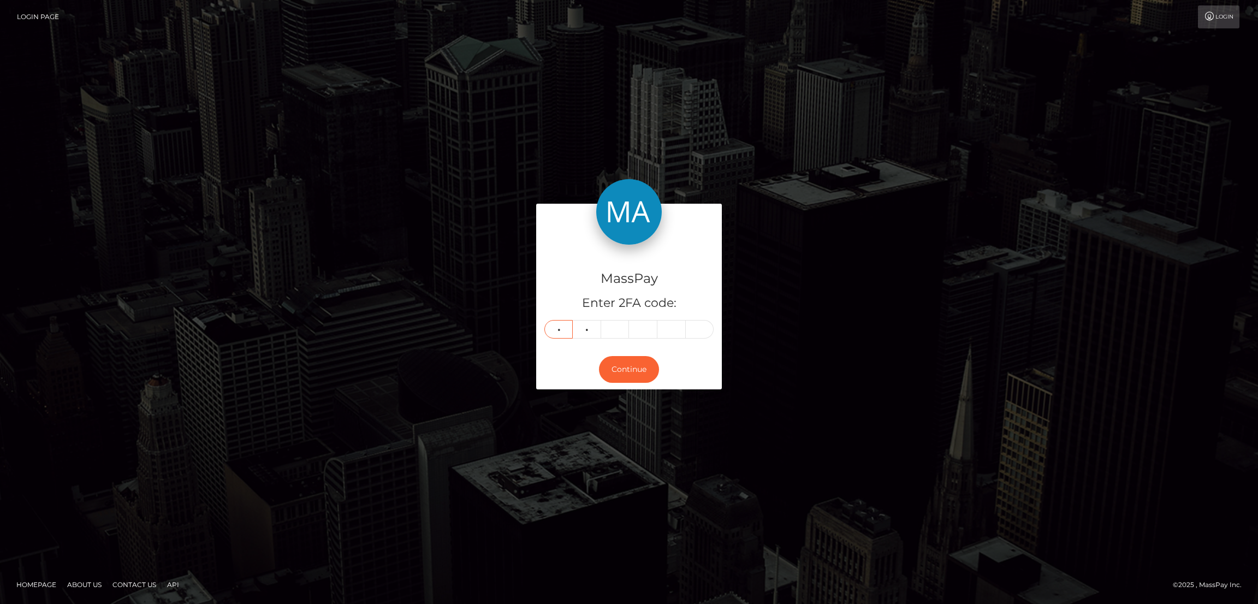
type input "5"
type input "2"
type input "3"
click at [632, 375] on button "Continue" at bounding box center [629, 369] width 60 height 27
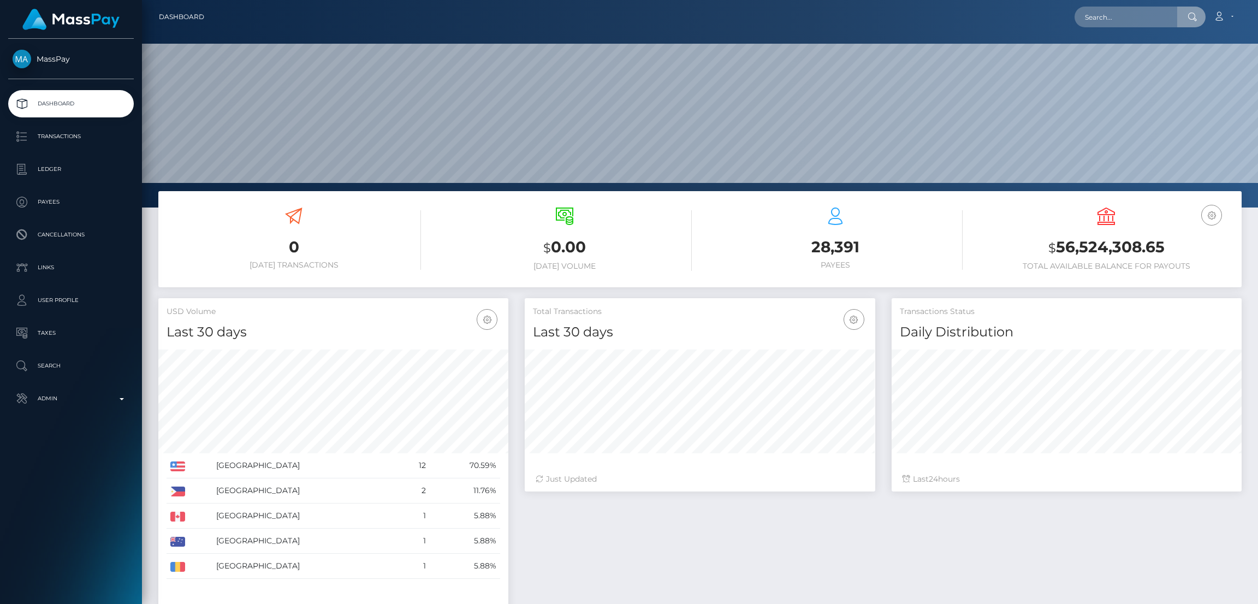
scroll to position [194, 350]
type input "[EMAIL_ADDRESS][DOMAIN_NAME]"
click at [1109, 55] on link "Sarah Lagace" at bounding box center [1118, 56] width 87 height 20
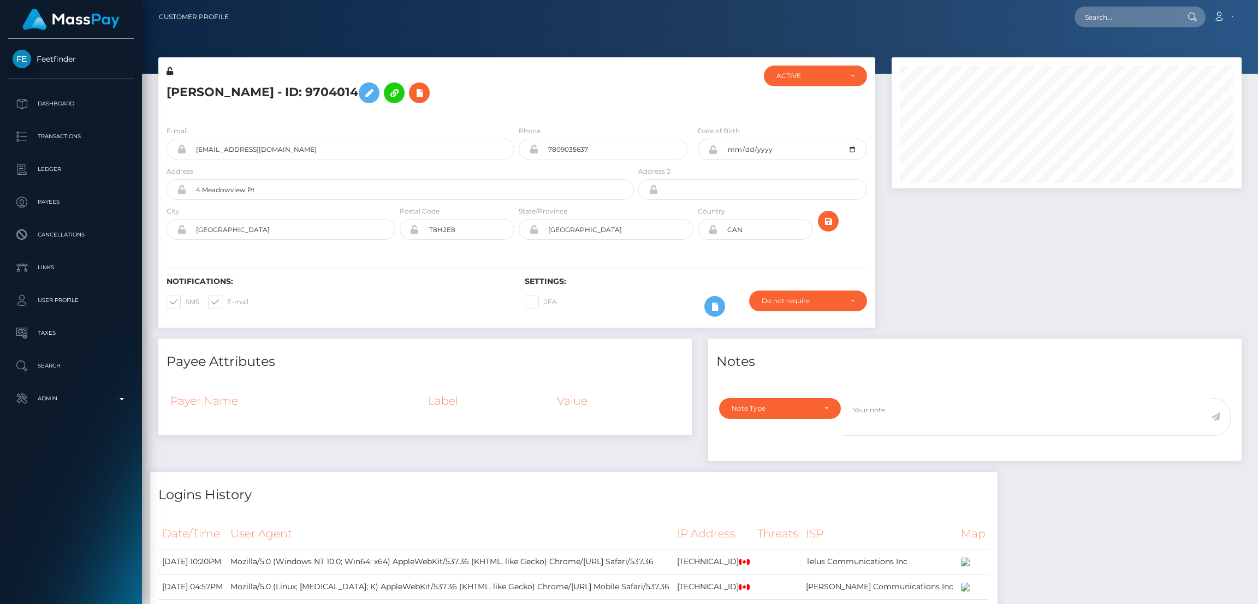
scroll to position [131, 350]
click at [241, 95] on h5 "[PERSON_NAME] - ID: 9704014" at bounding box center [397, 93] width 461 height 32
copy h5 "[PERSON_NAME] - ID: 9704014"
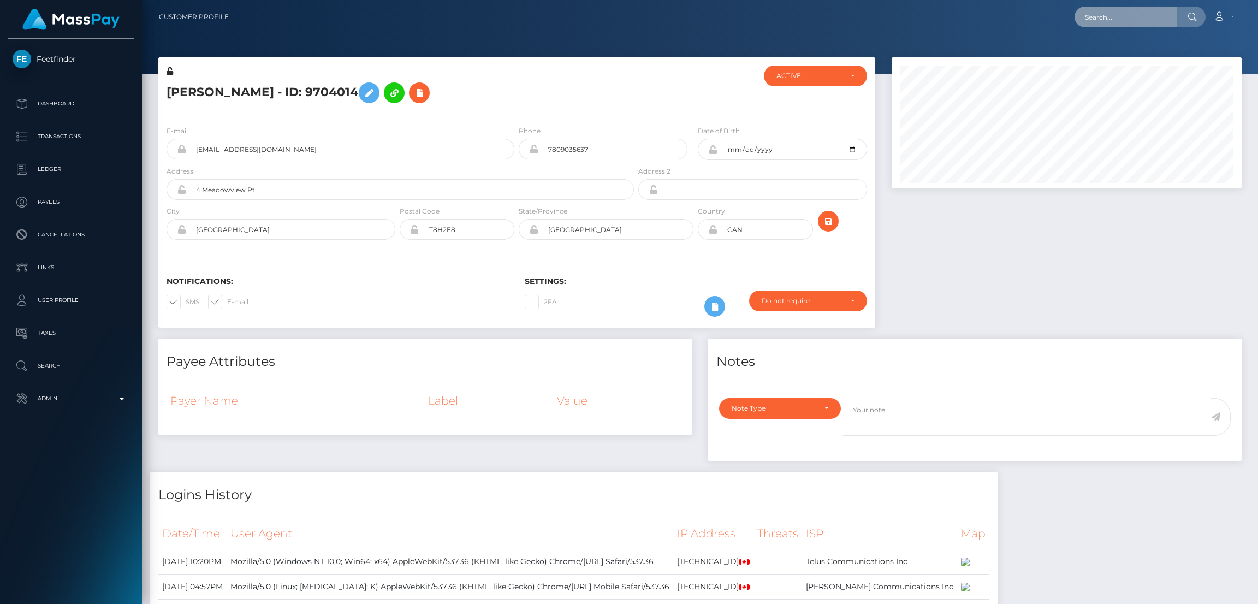
click at [1109, 19] on input "text" at bounding box center [1126, 17] width 103 height 21
paste input "[EMAIL_ADDRESS][DOMAIN_NAME]"
type input "[EMAIL_ADDRESS][DOMAIN_NAME]"
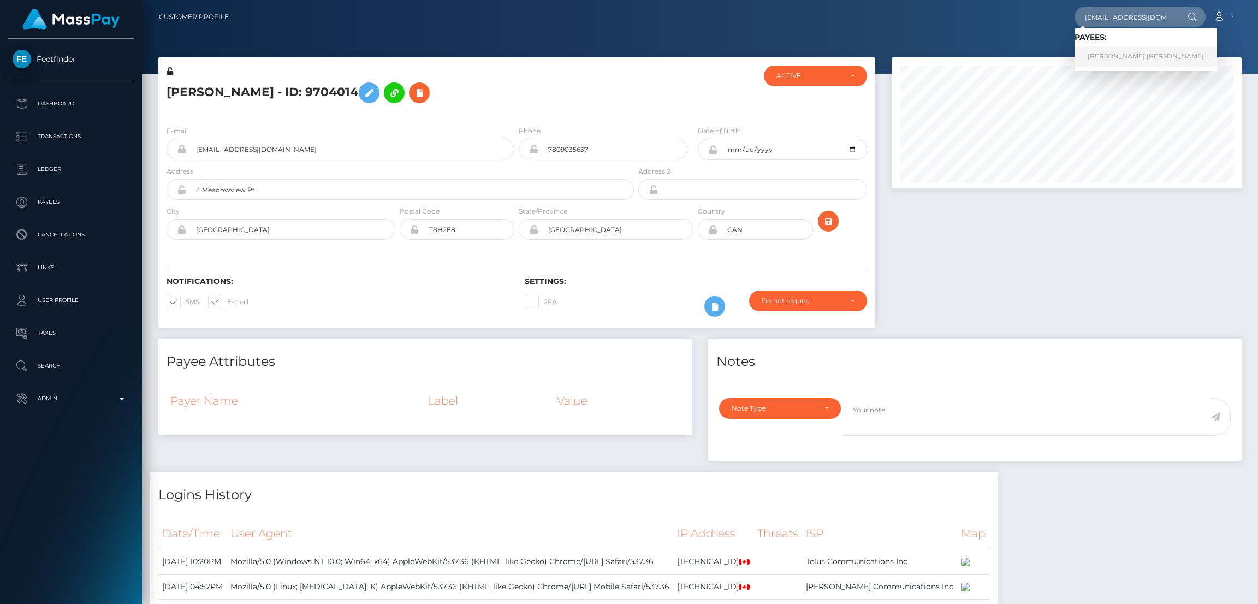
click at [1112, 54] on link "[PERSON_NAME] [PERSON_NAME]" at bounding box center [1146, 56] width 143 height 20
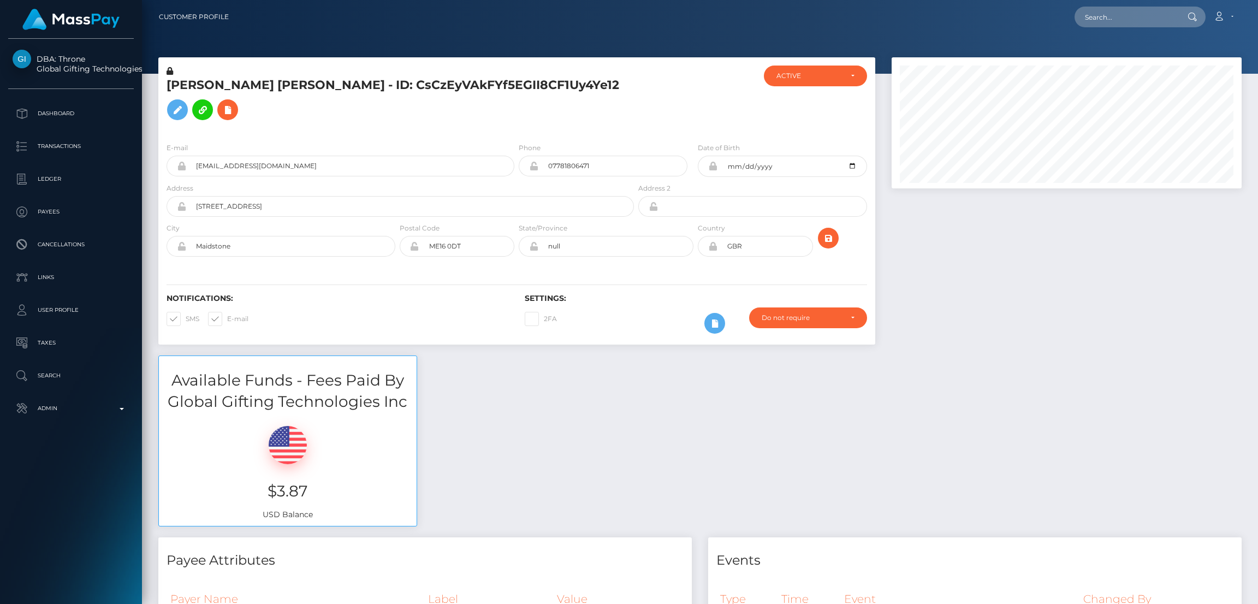
scroll to position [131, 350]
click at [1102, 20] on input "text" at bounding box center [1126, 17] width 103 height 21
paste input "[EMAIL_ADDRESS][DOMAIN_NAME]"
type input "[EMAIL_ADDRESS][DOMAIN_NAME]"
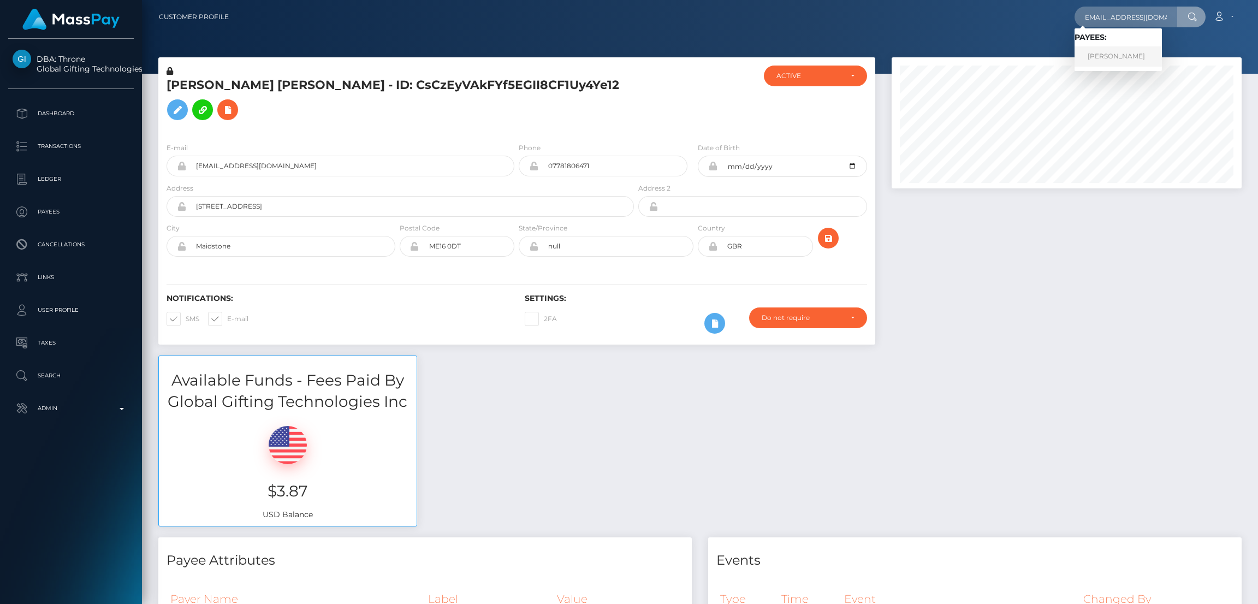
click at [1108, 55] on link "Janice Johnson" at bounding box center [1118, 56] width 87 height 20
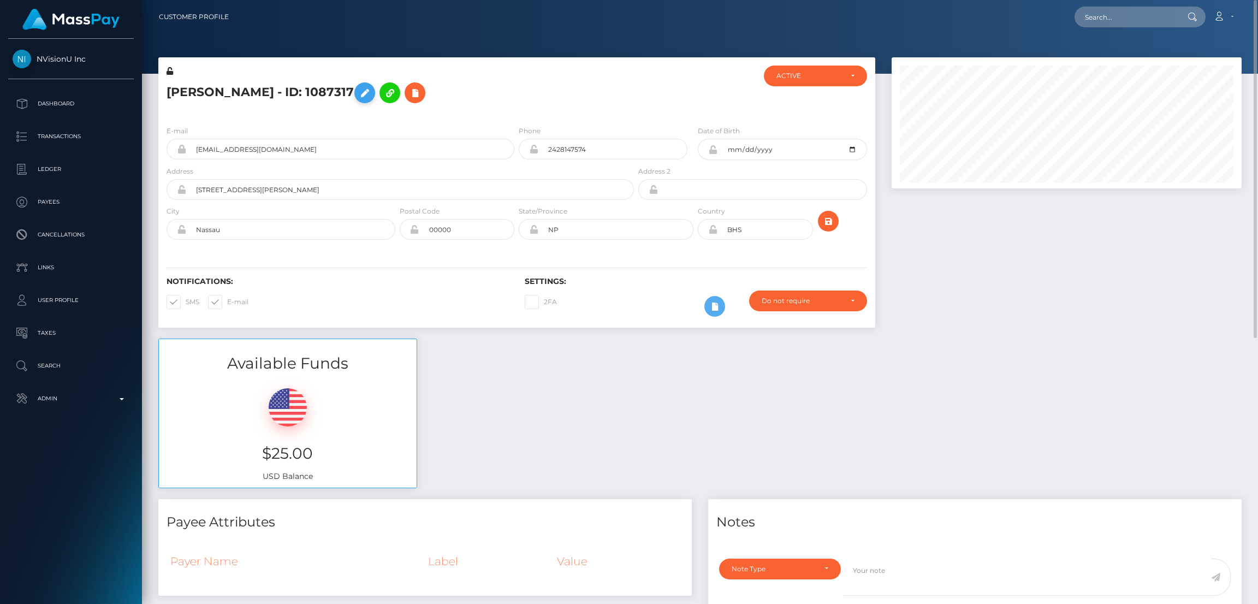
click at [358, 90] on icon at bounding box center [364, 93] width 13 height 14
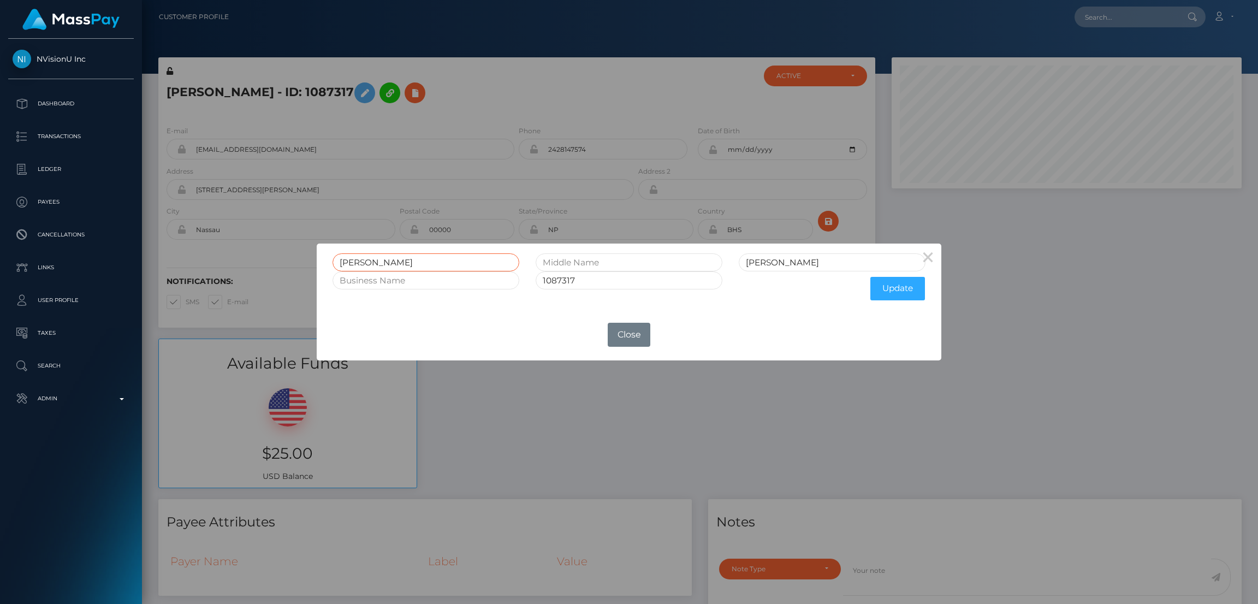
click at [355, 262] on input "[PERSON_NAME]" at bounding box center [426, 262] width 187 height 18
click at [355, 262] on input "Janice" at bounding box center [426, 262] width 187 height 18
click at [500, 317] on div "× Janice Johnson 1087317 Update OK No Close" at bounding box center [629, 302] width 624 height 116
click at [500, 318] on div "× Janice Johnson 1087317 Update OK No Close" at bounding box center [629, 302] width 624 height 116
drag, startPoint x: 609, startPoint y: 349, endPoint x: 611, endPoint y: 357, distance: 8.0
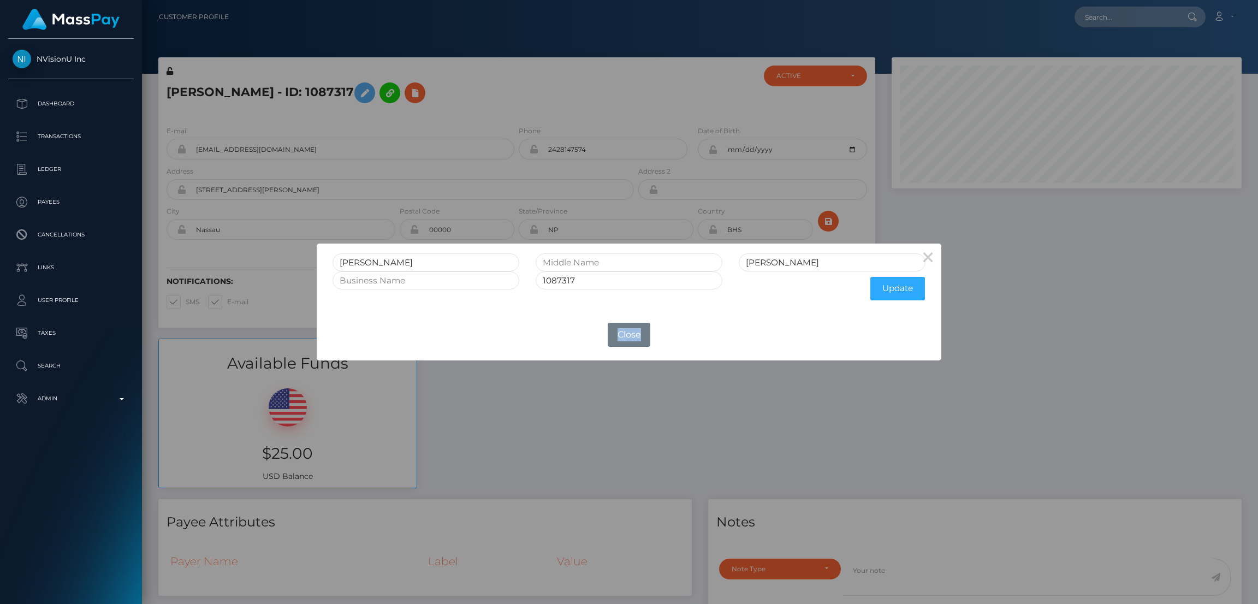
click at [611, 350] on div "× Janice Johnson 1087317 Update OK No Close" at bounding box center [629, 302] width 624 height 116
click at [630, 325] on button "Close" at bounding box center [629, 335] width 43 height 24
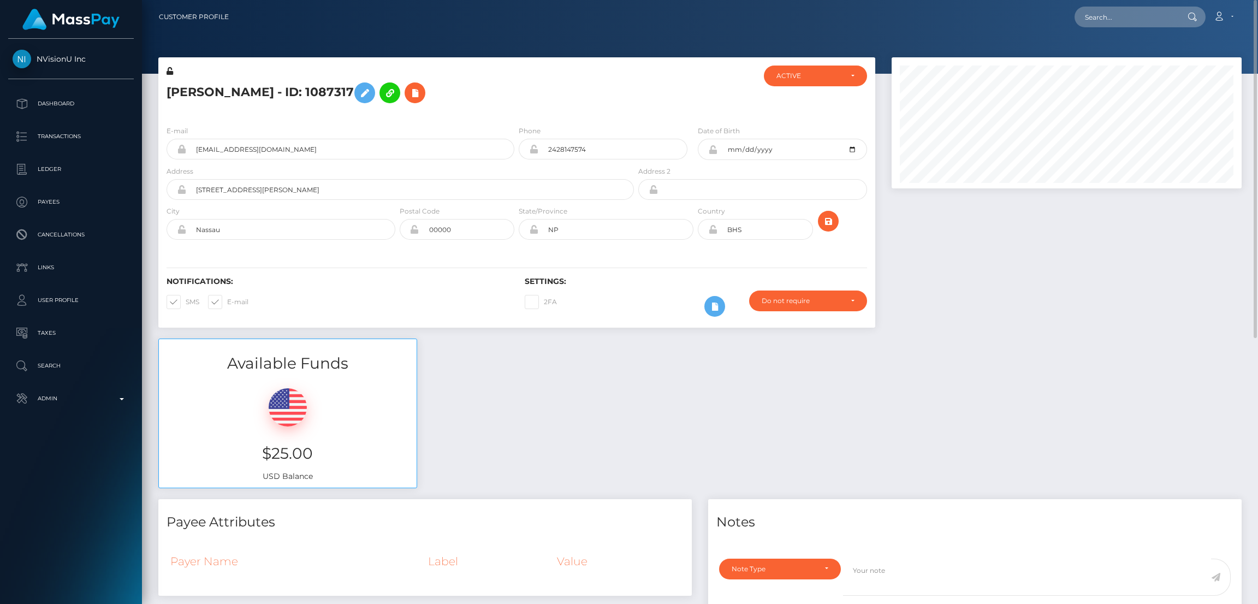
click at [277, 449] on h3 "$25.00" at bounding box center [287, 453] width 241 height 21
click at [278, 450] on h3 "$25.00" at bounding box center [287, 453] width 241 height 21
copy h3 "$25.00"
